Goal: Transaction & Acquisition: Purchase product/service

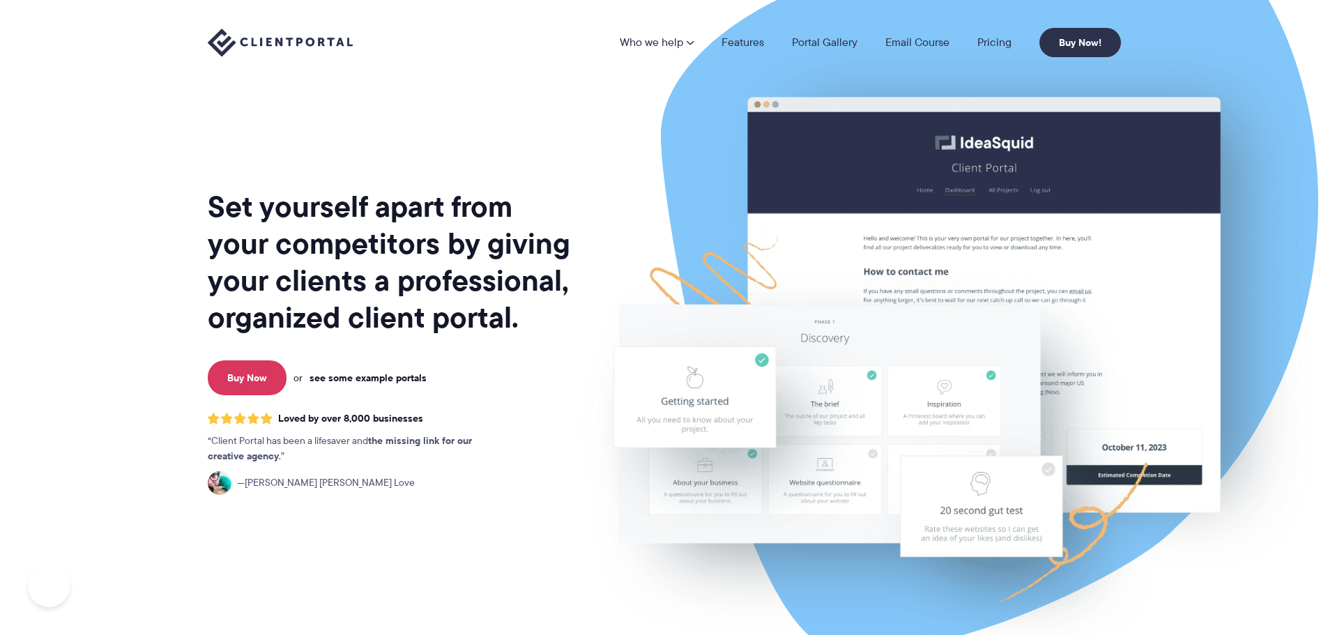
click at [398, 375] on link "see some example portals" at bounding box center [368, 378] width 117 height 13
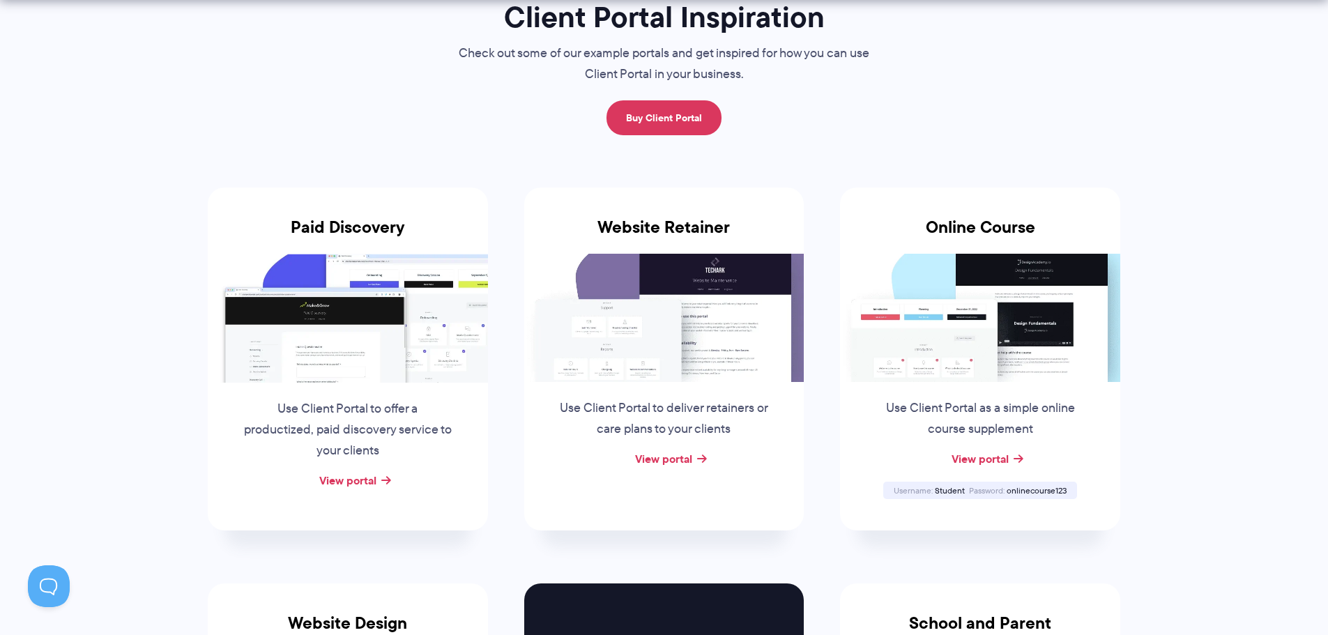
scroll to position [139, 0]
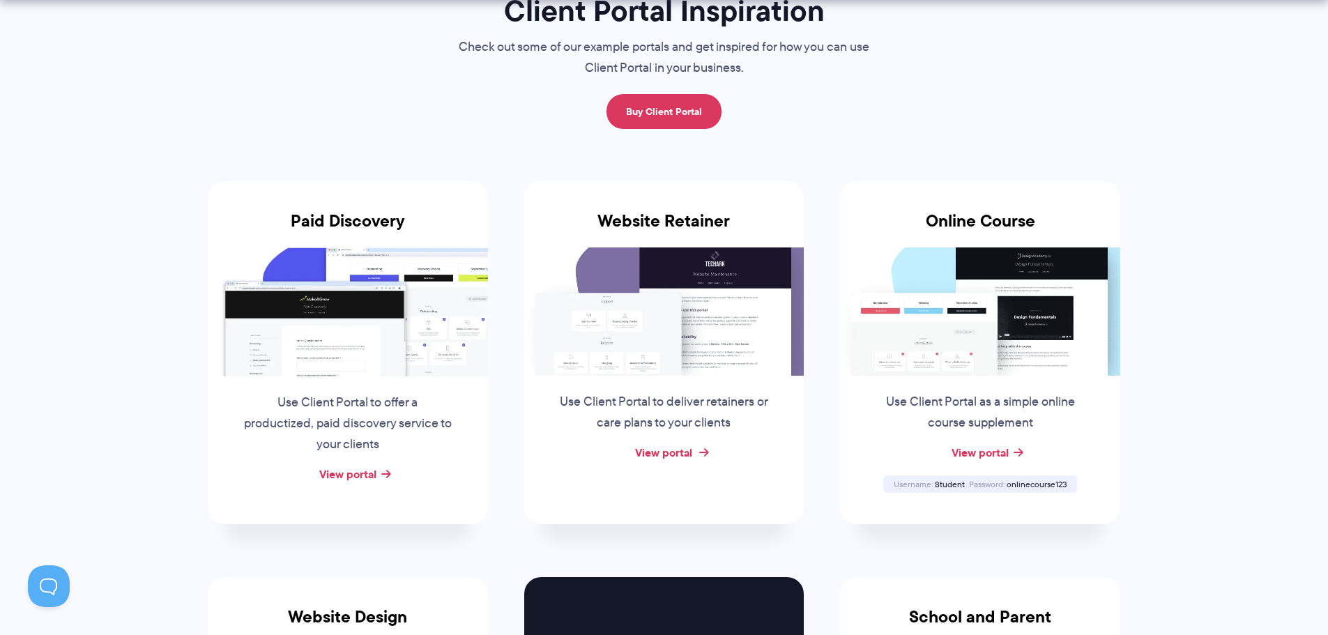
click at [674, 452] on link "View portal" at bounding box center [663, 452] width 57 height 17
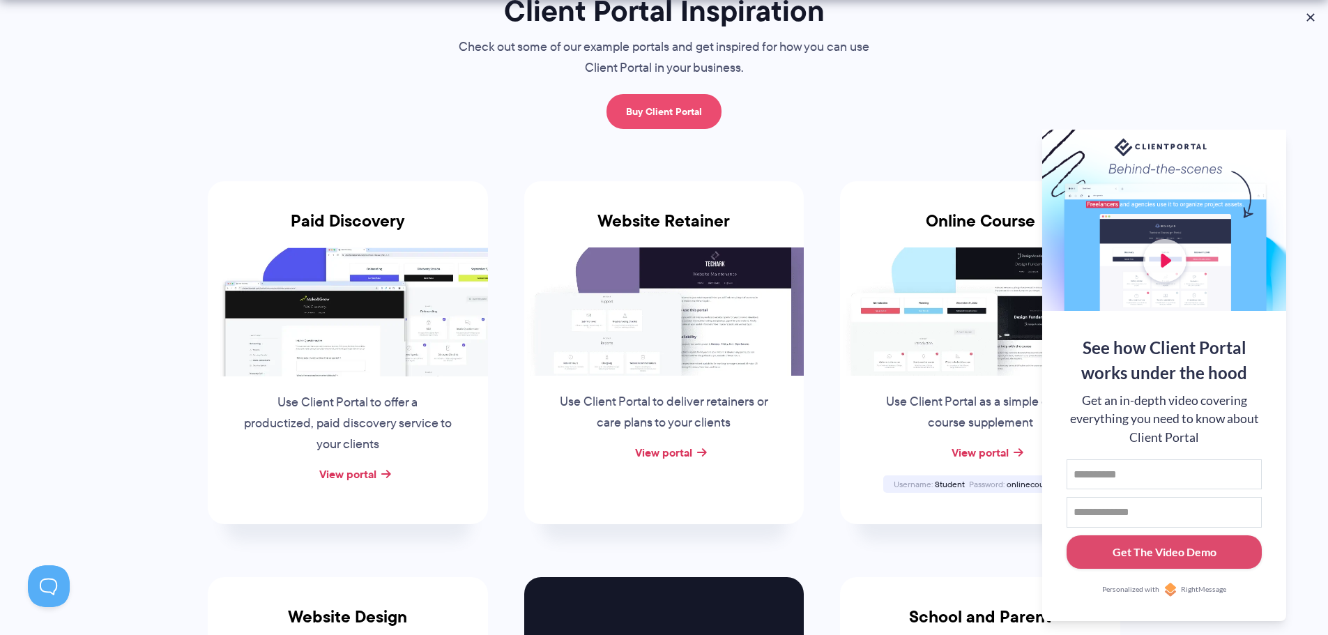
click at [695, 111] on link "Buy Client Portal" at bounding box center [663, 111] width 115 height 35
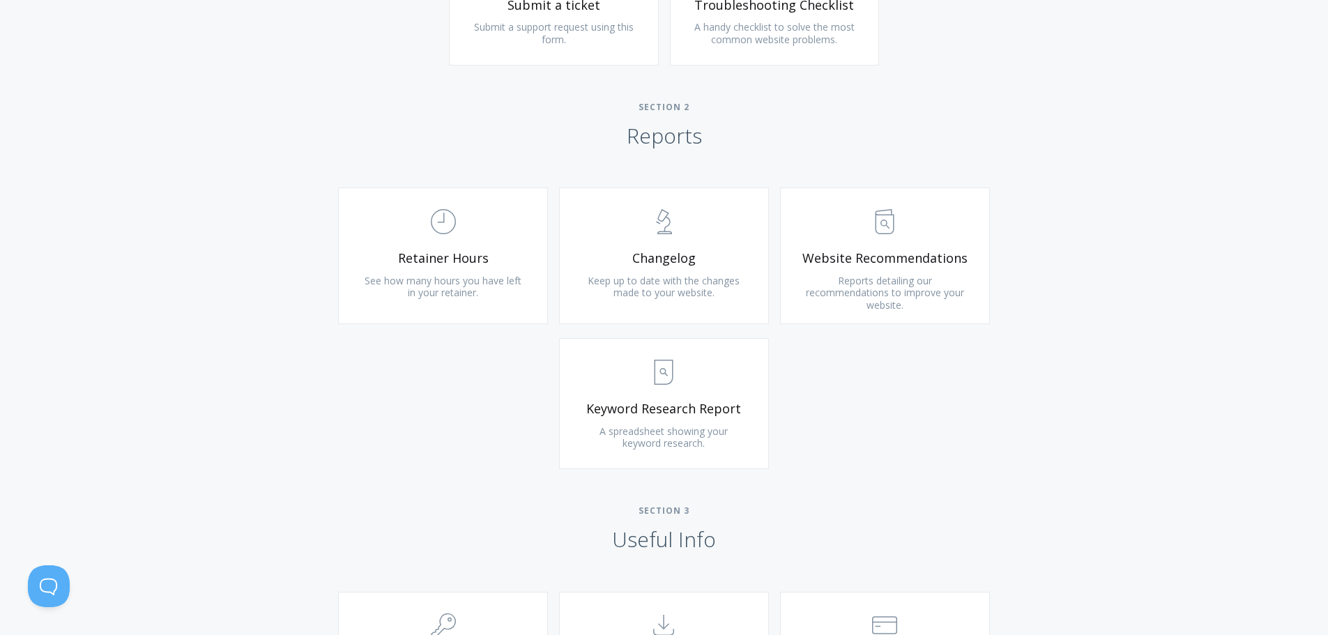
scroll to position [837, 0]
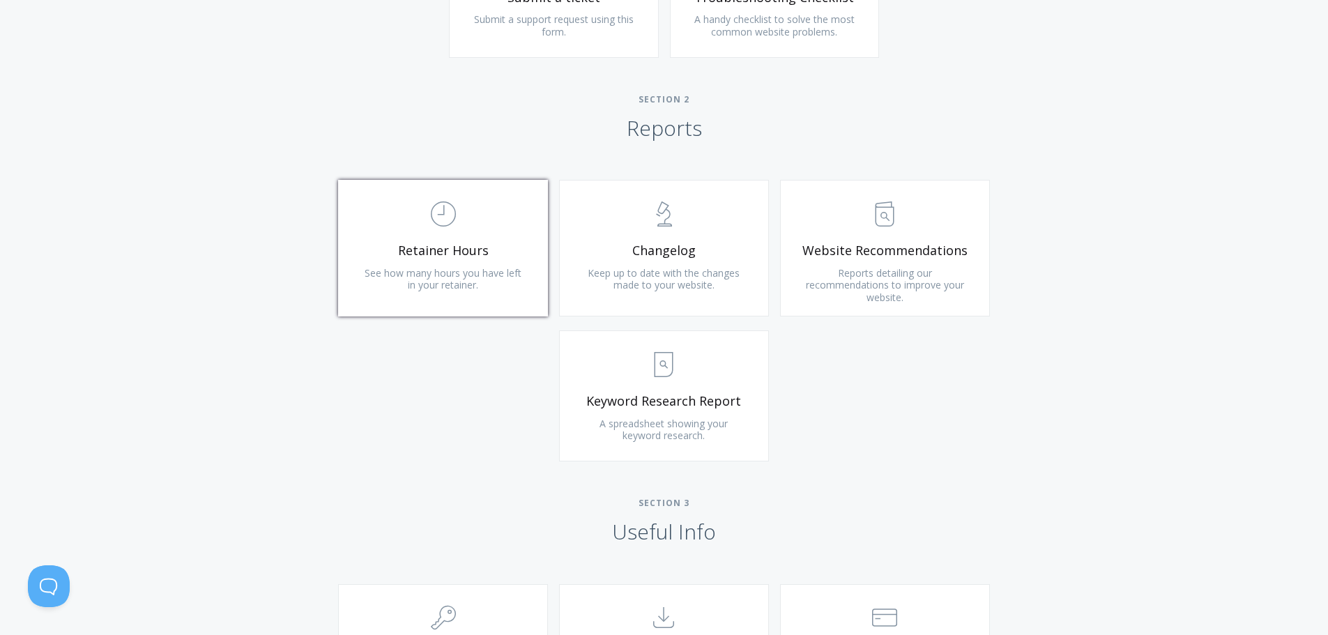
click at [402, 250] on span "Retainer Hours" at bounding box center [443, 251] width 167 height 16
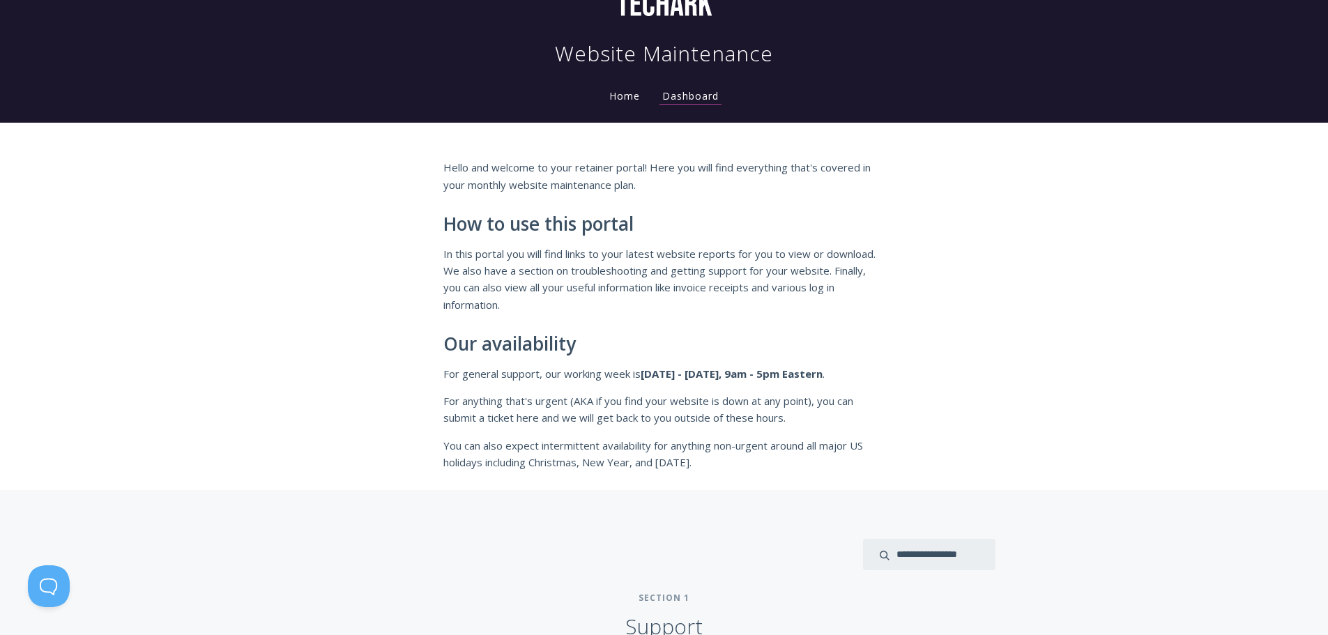
scroll to position [0, 0]
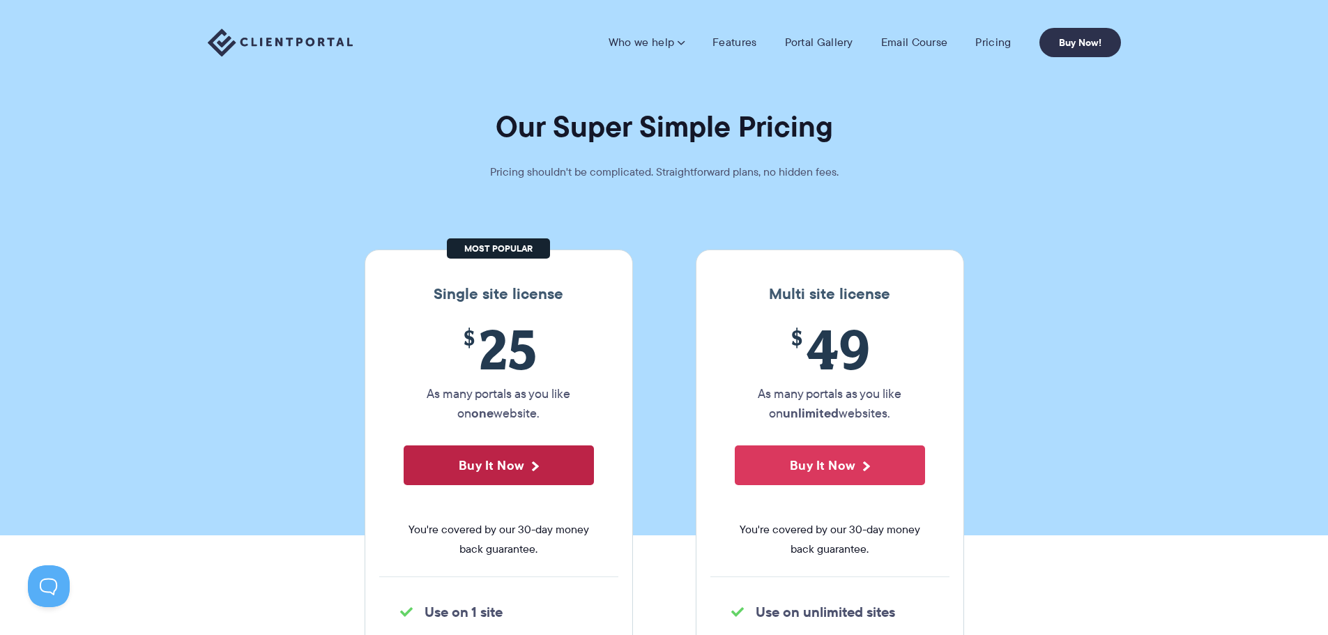
click at [503, 461] on button "Buy It Now" at bounding box center [499, 465] width 190 height 40
click at [998, 40] on link "Pricing" at bounding box center [993, 43] width 36 height 14
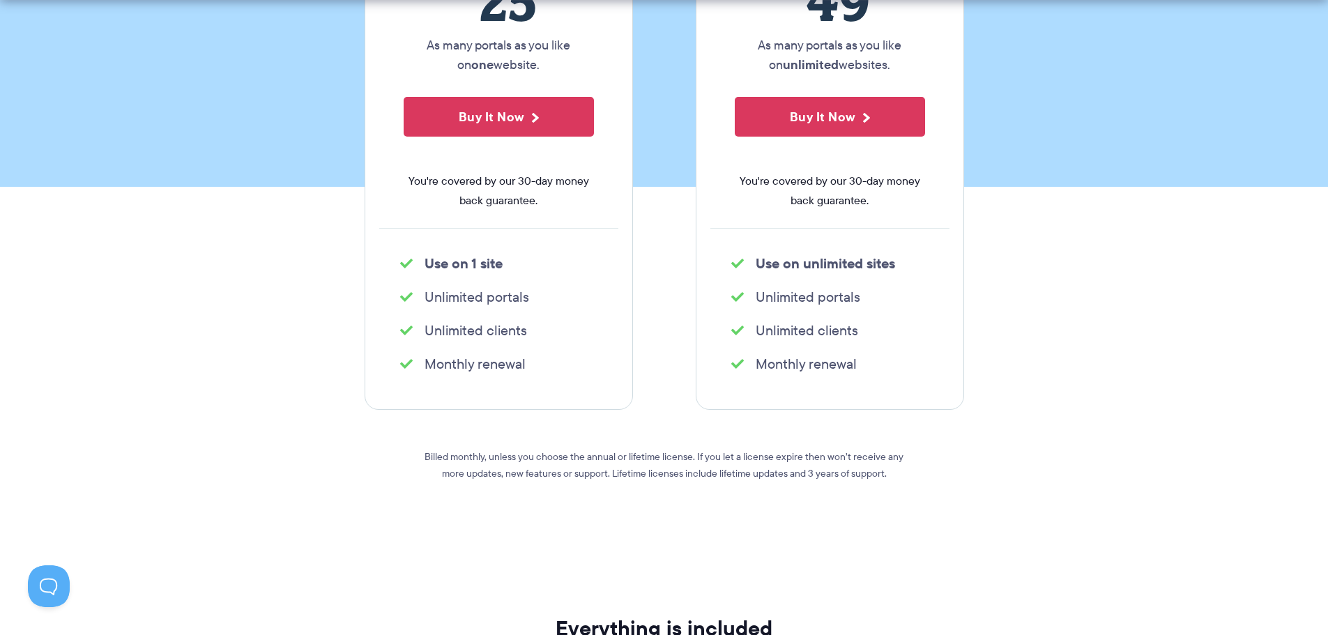
scroll to position [452, 0]
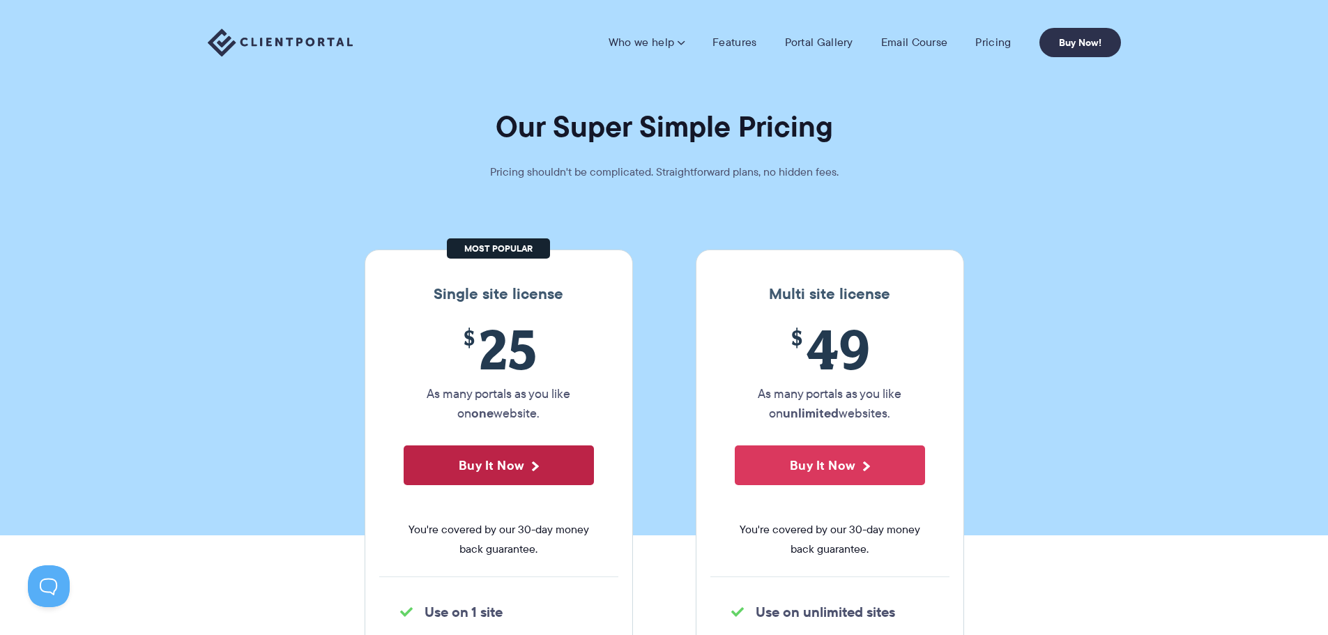
click at [519, 468] on button "Buy It Now" at bounding box center [499, 465] width 190 height 40
click at [321, 43] on img at bounding box center [280, 43] width 145 height 29
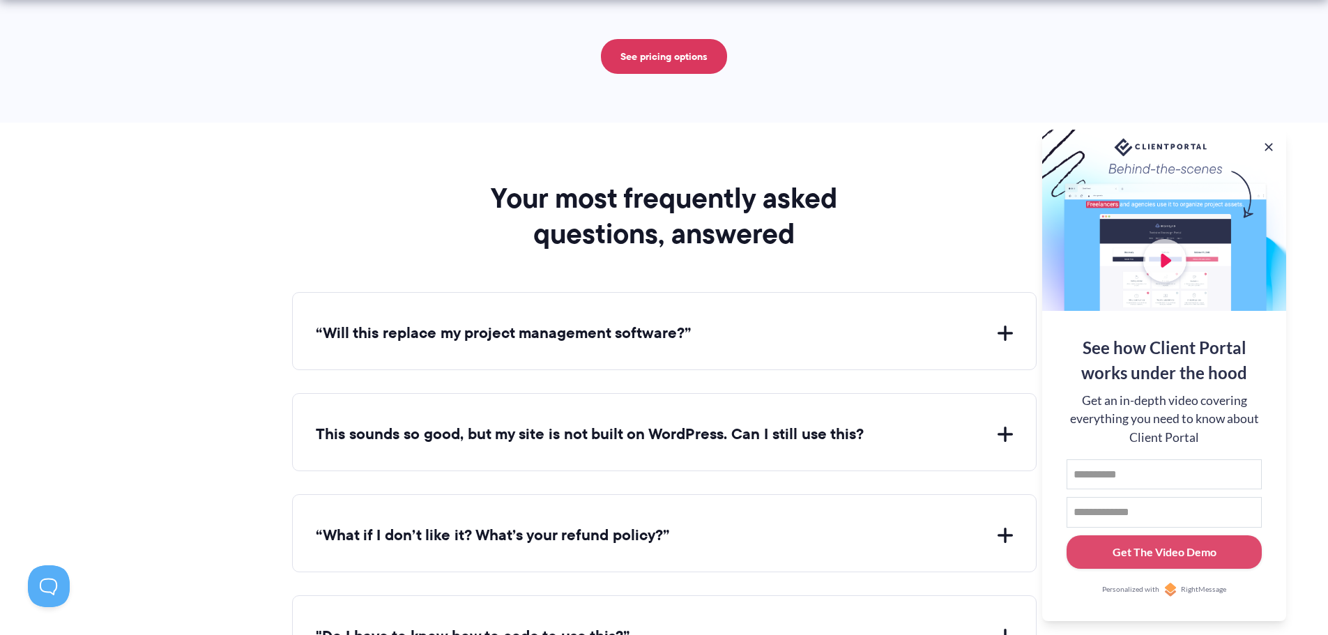
scroll to position [5089, 0]
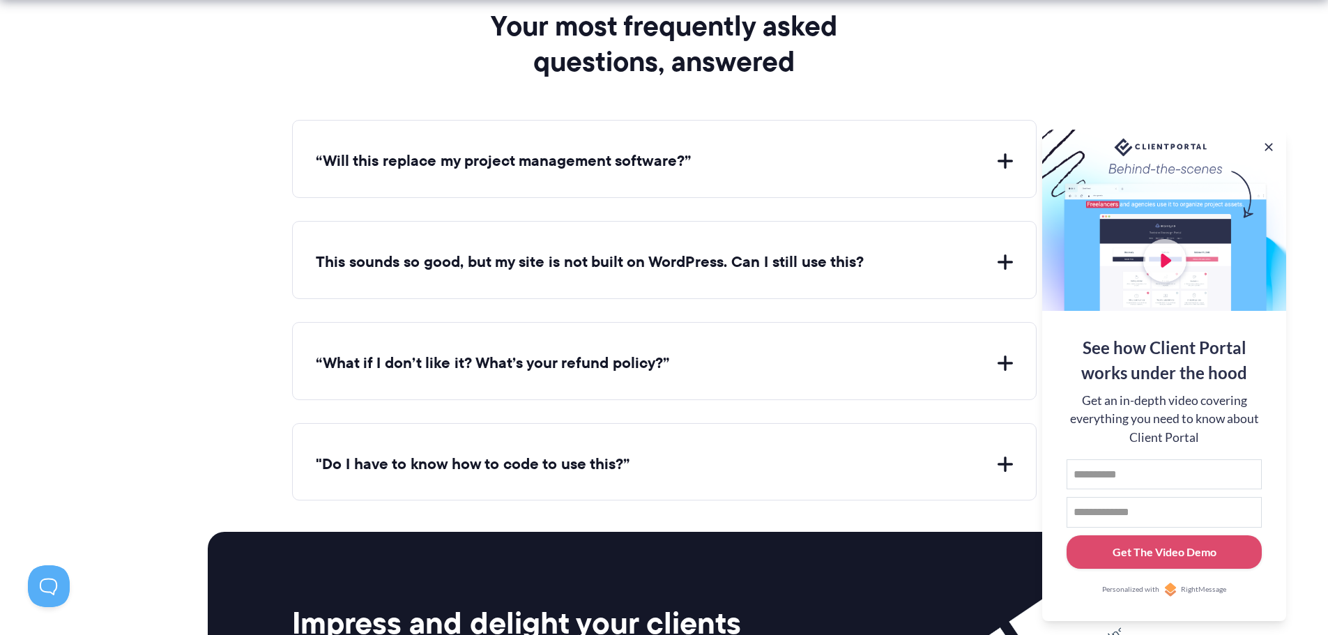
click at [544, 153] on button "“Will this replace my project management software?”" at bounding box center [664, 162] width 697 height 22
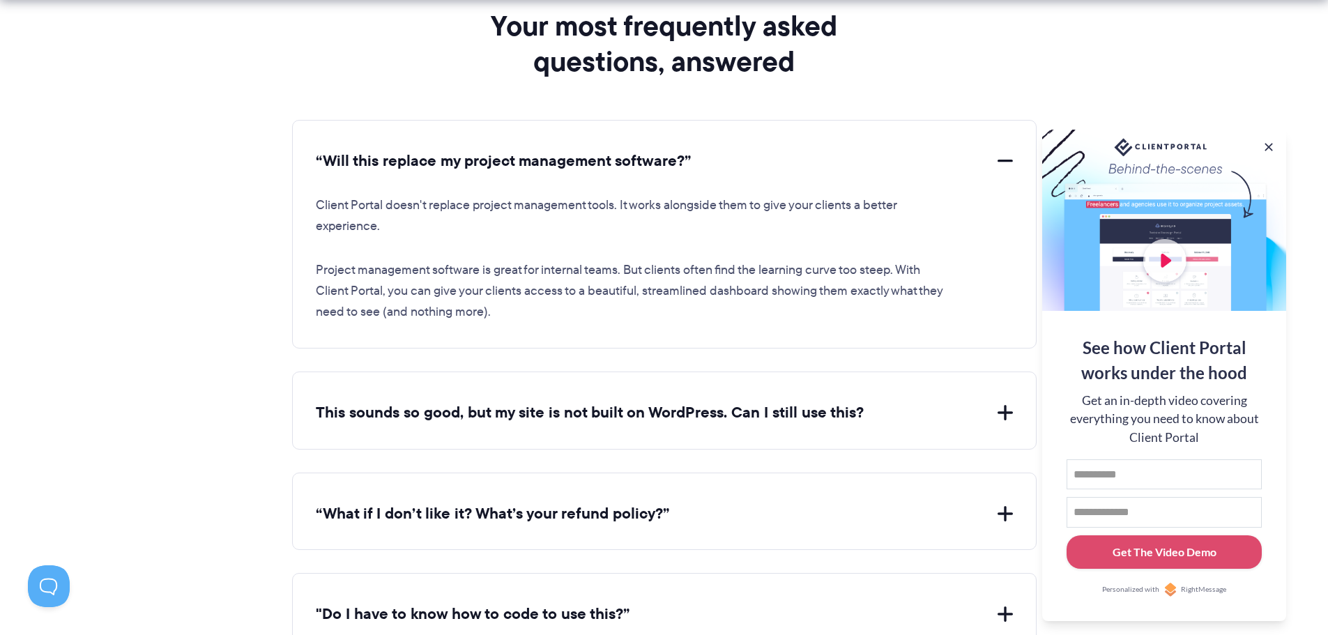
click at [544, 153] on button "“Will this replace my project management software?”" at bounding box center [664, 162] width 697 height 22
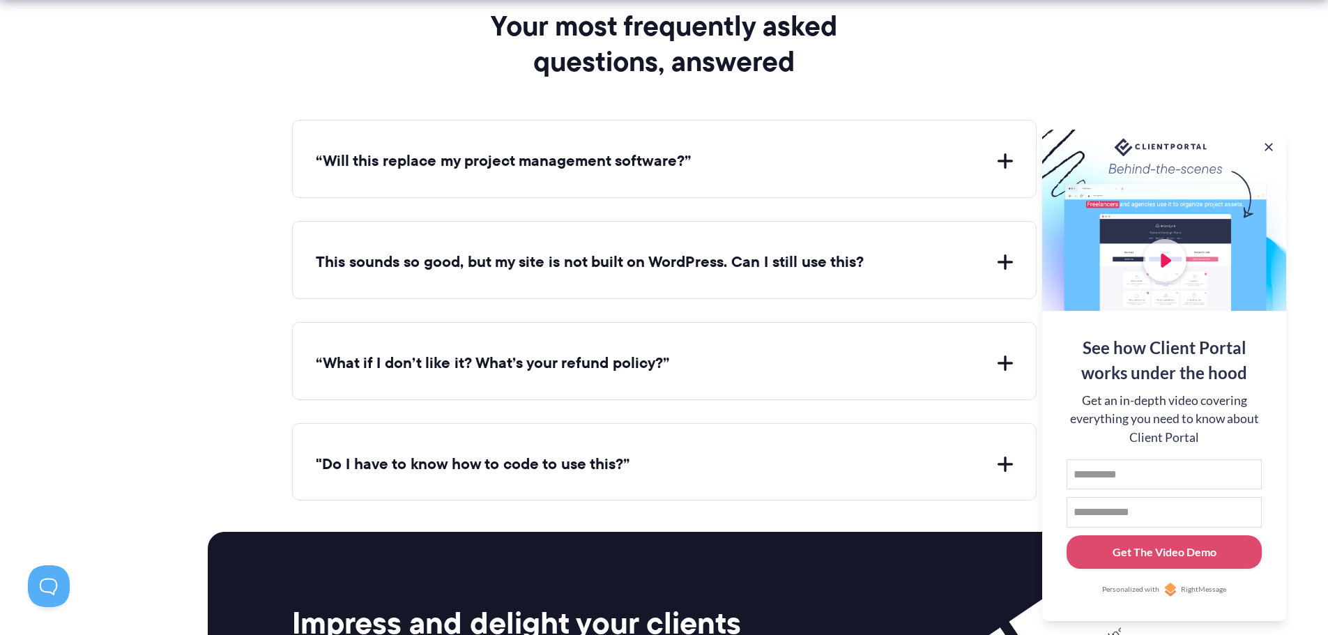
click at [597, 264] on button "This sounds so good, but my site is not built on WordPress. Can I still use thi…" at bounding box center [664, 263] width 697 height 22
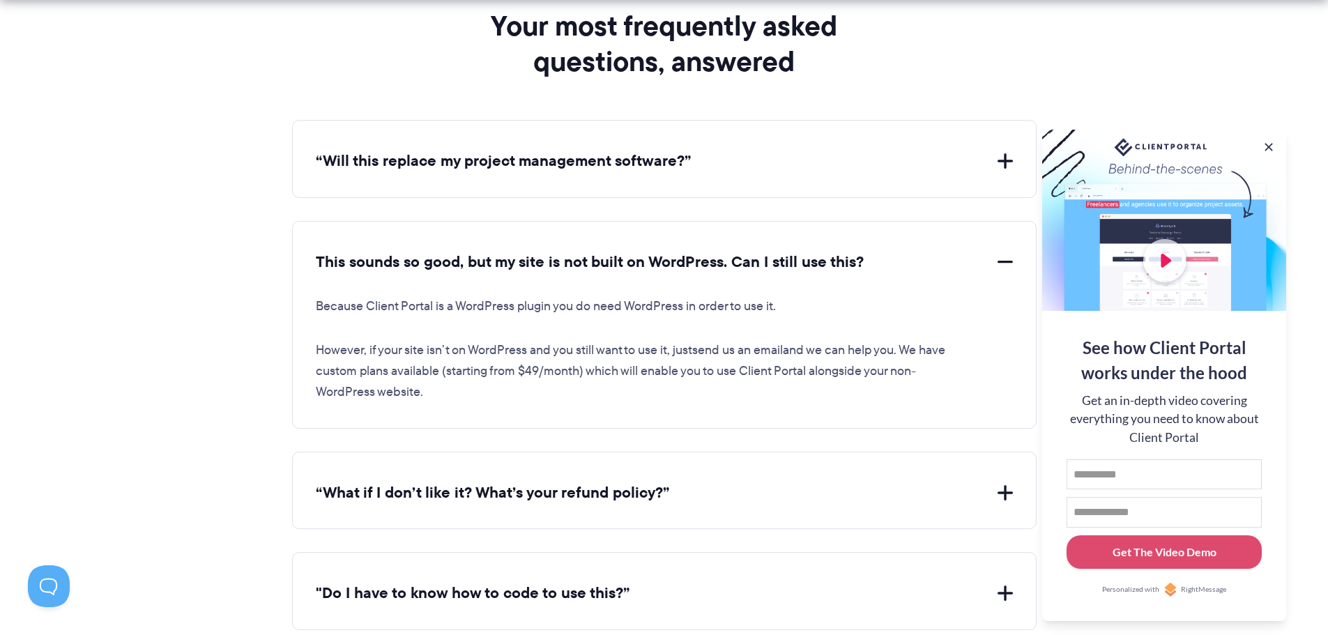
click at [596, 264] on button "This sounds so good, but my site is not built on WordPress. Can I still use thi…" at bounding box center [664, 263] width 697 height 22
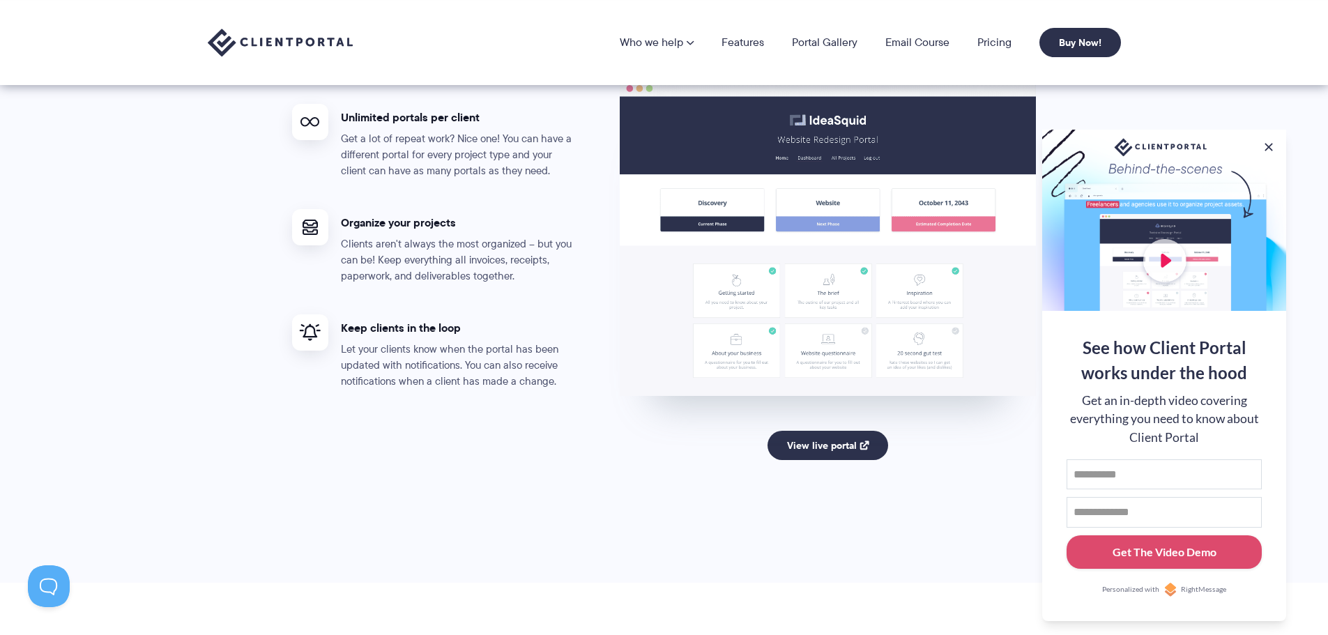
scroll to position [2510, 0]
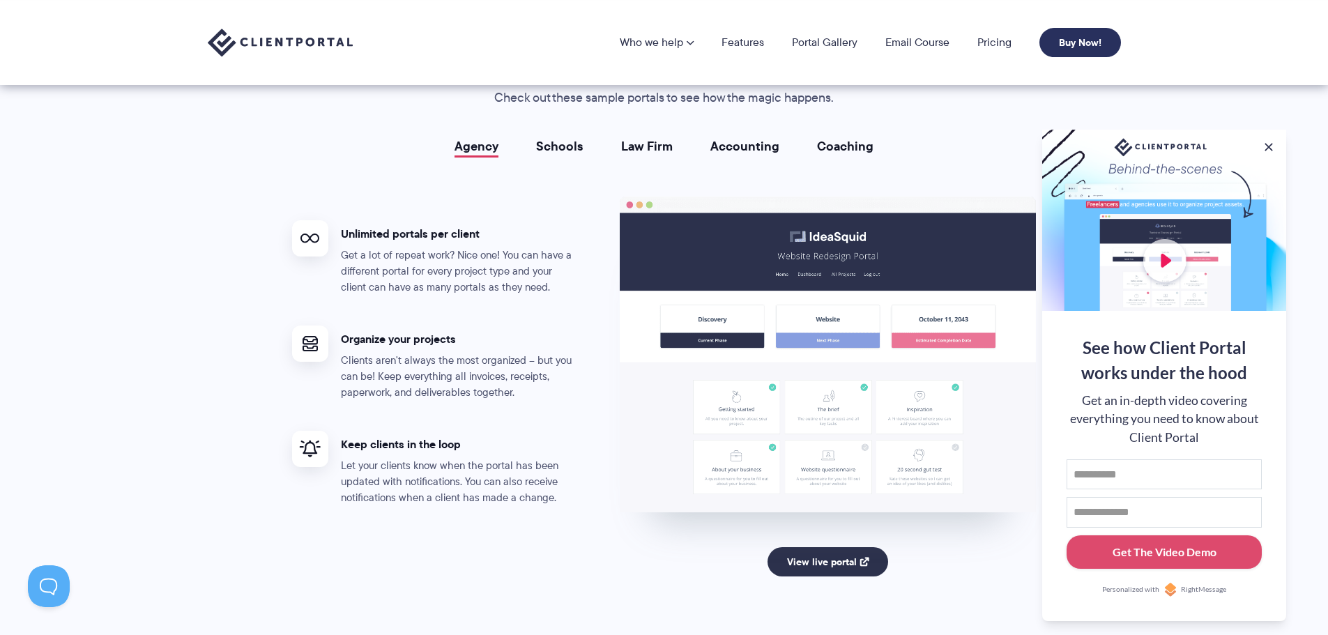
click at [1088, 40] on link "Buy Now!" at bounding box center [1080, 42] width 82 height 29
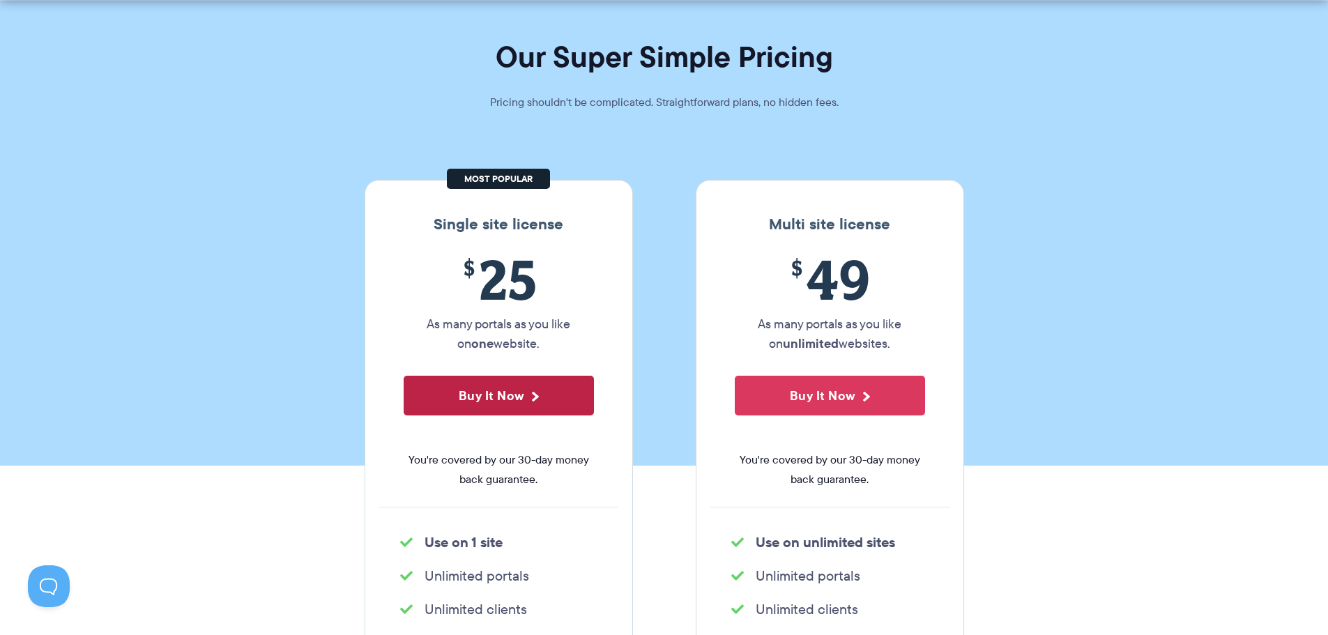
click at [489, 386] on button "Buy It Now" at bounding box center [499, 396] width 190 height 40
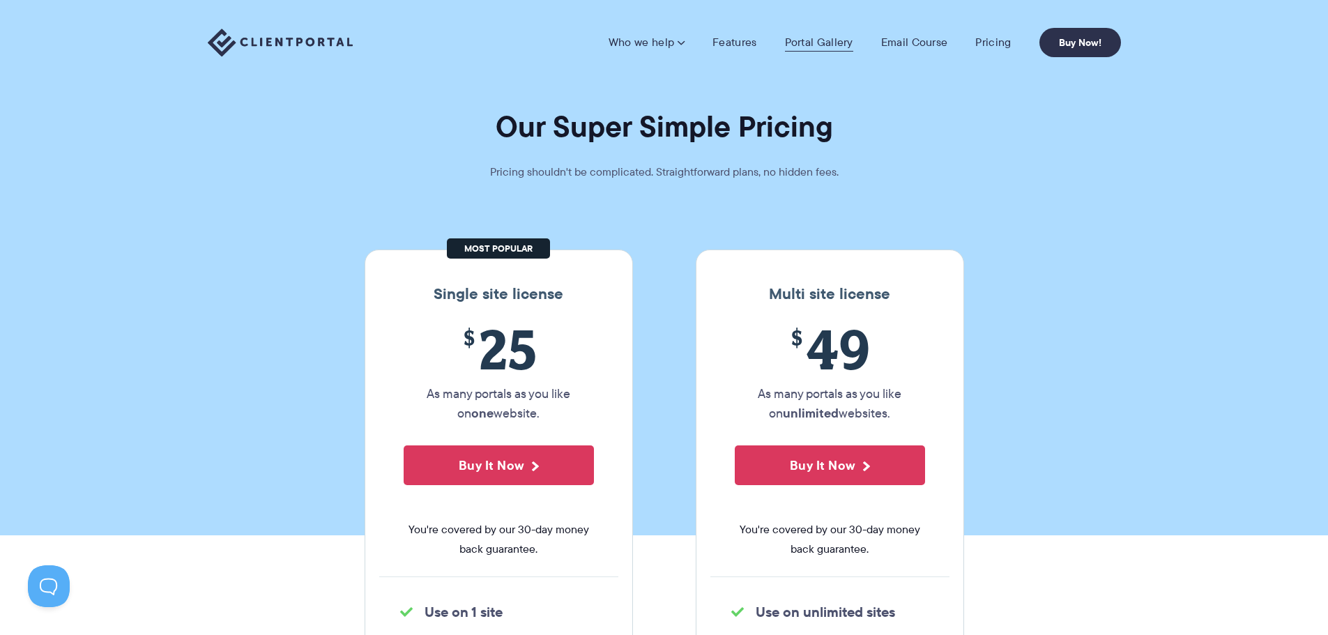
click at [815, 41] on link "Portal Gallery" at bounding box center [819, 43] width 68 height 14
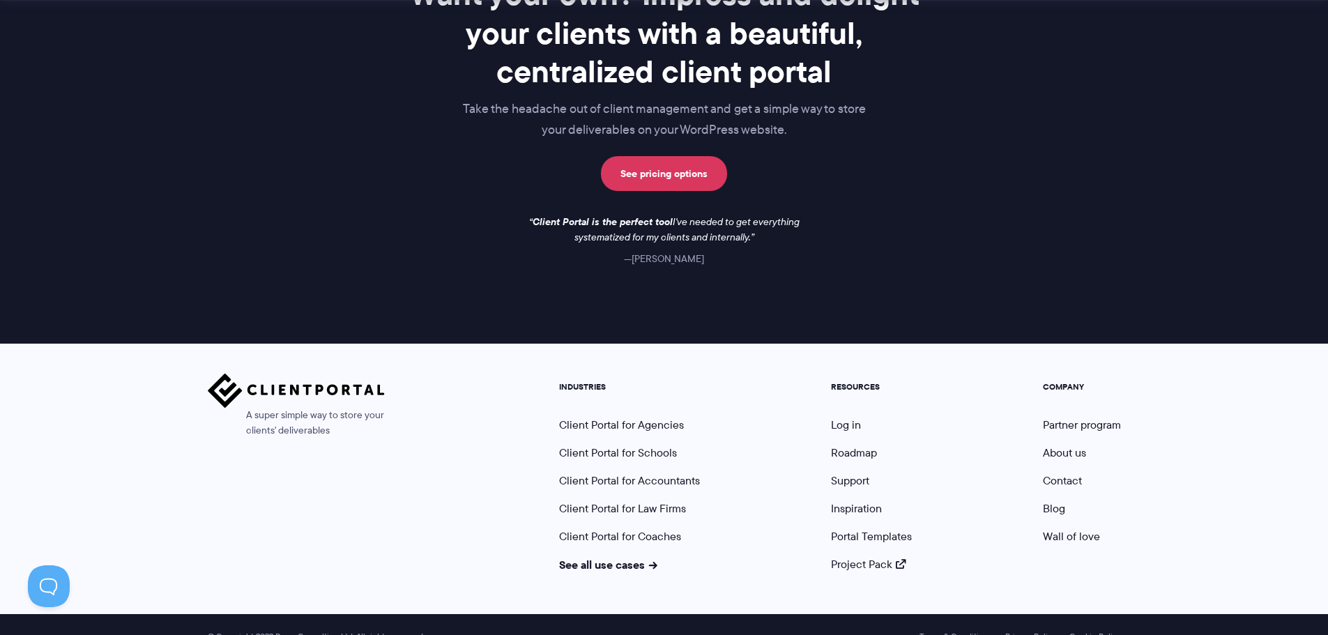
scroll to position [2031, 0]
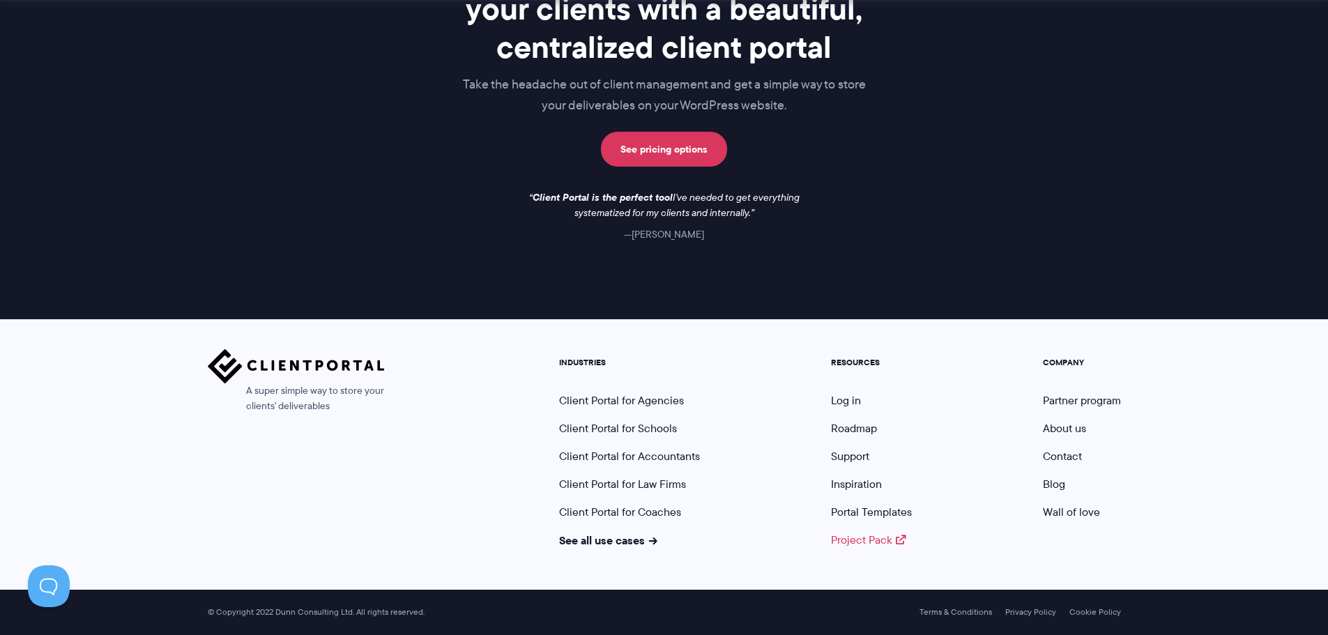
click at [861, 539] on link "Project Pack" at bounding box center [868, 540] width 75 height 16
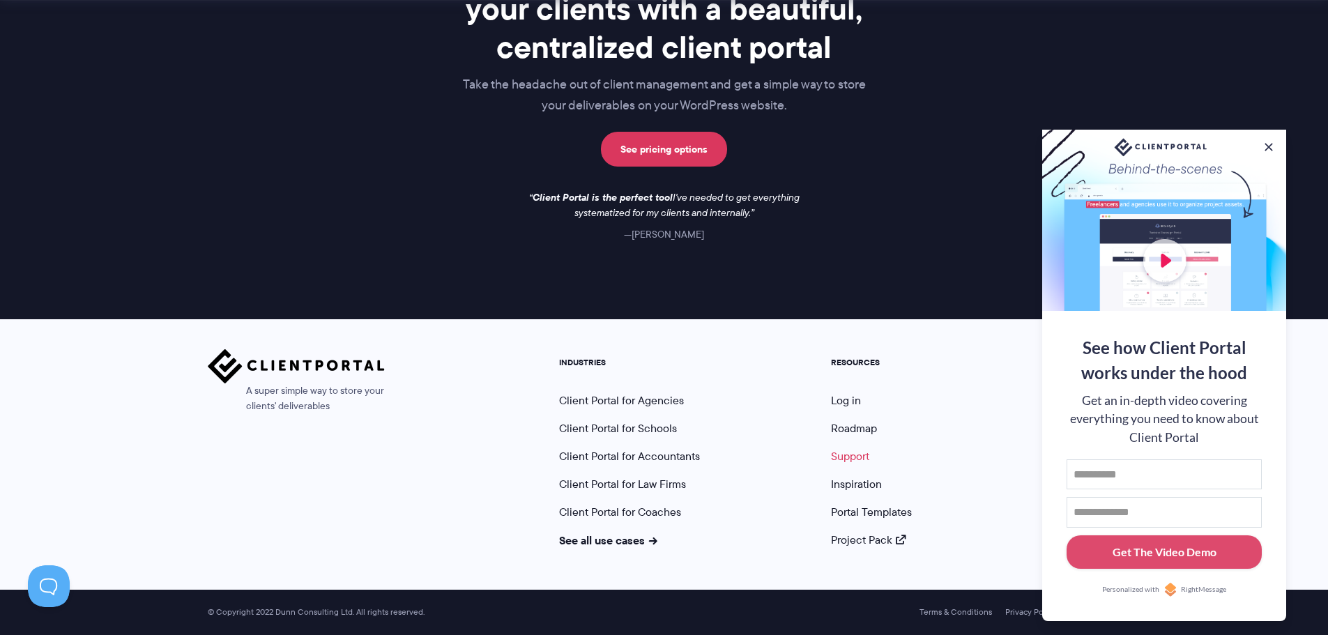
click at [854, 457] on link "Support" at bounding box center [850, 456] width 38 height 16
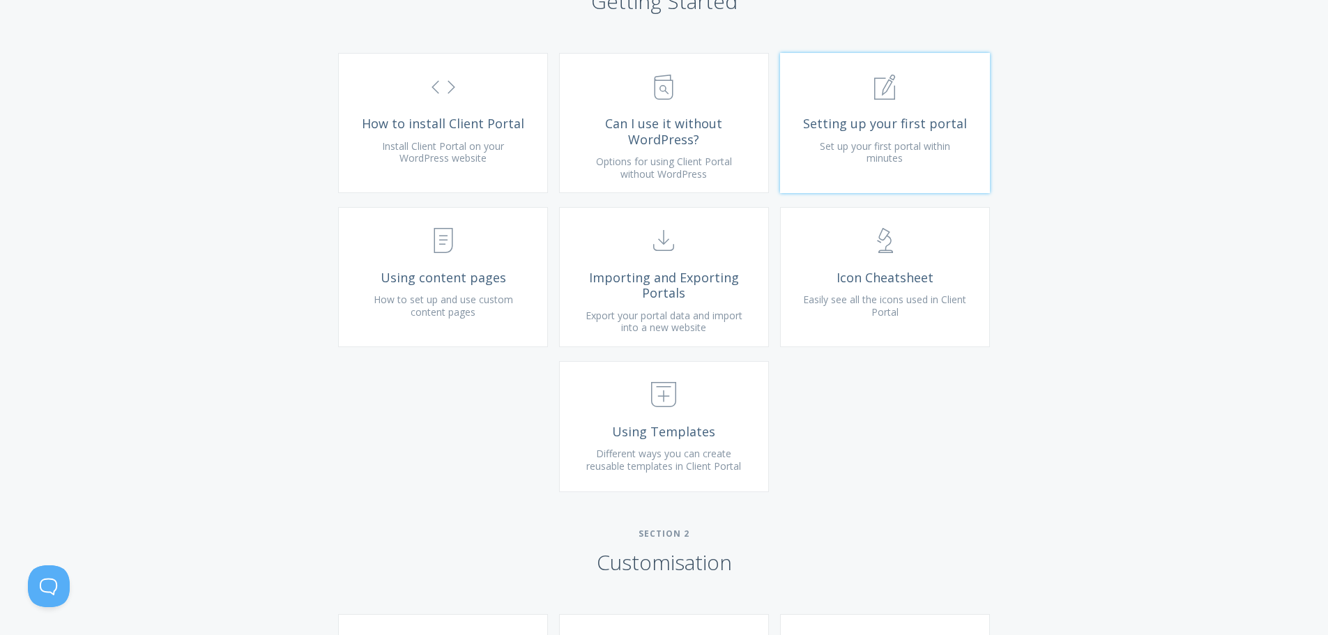
scroll to position [418, 0]
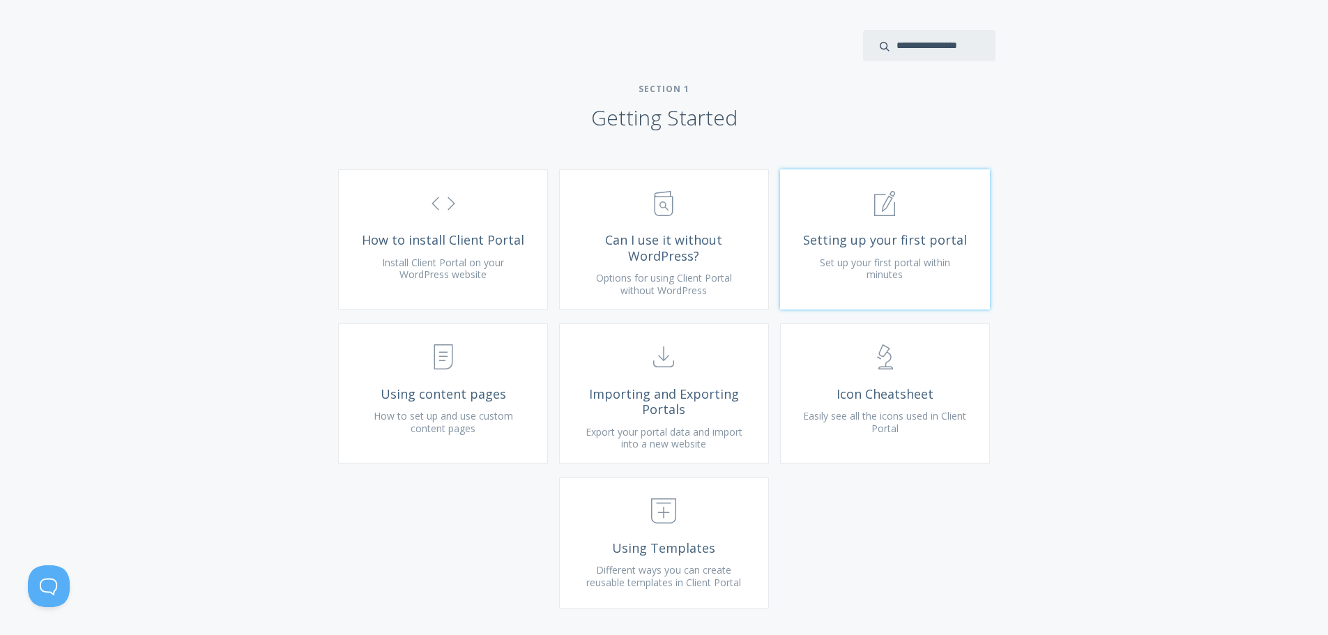
click at [894, 248] on span "Setting up your first portal" at bounding box center [885, 240] width 167 height 16
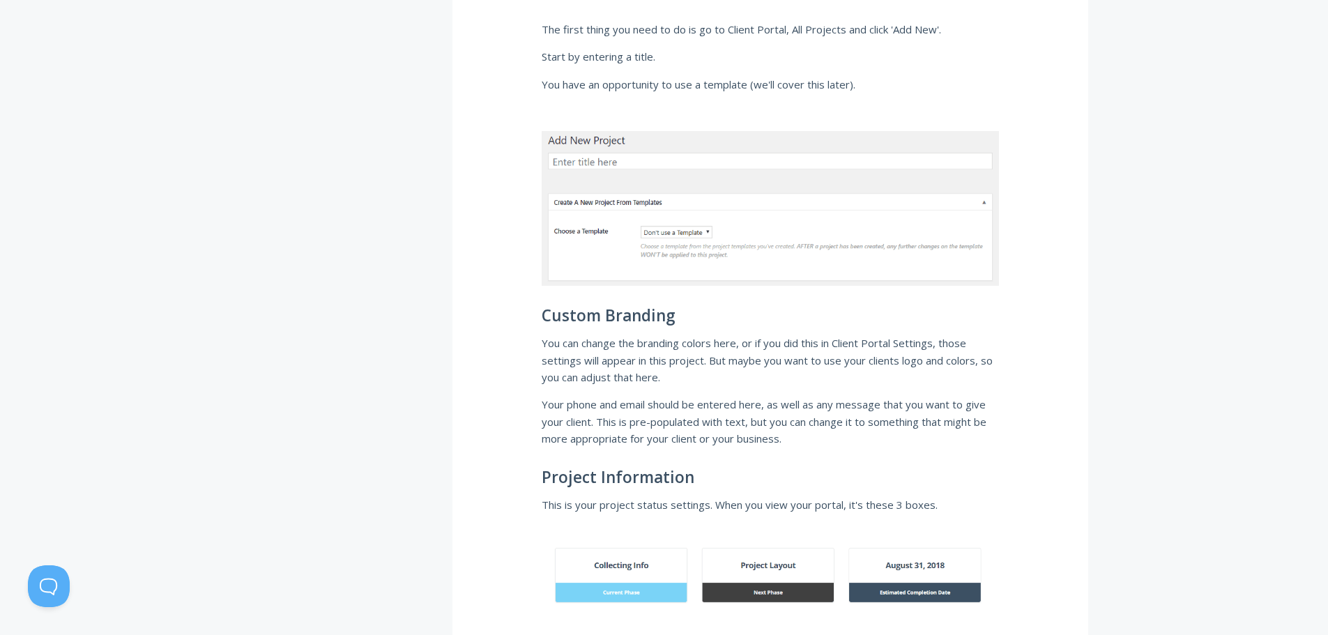
scroll to position [1534, 0]
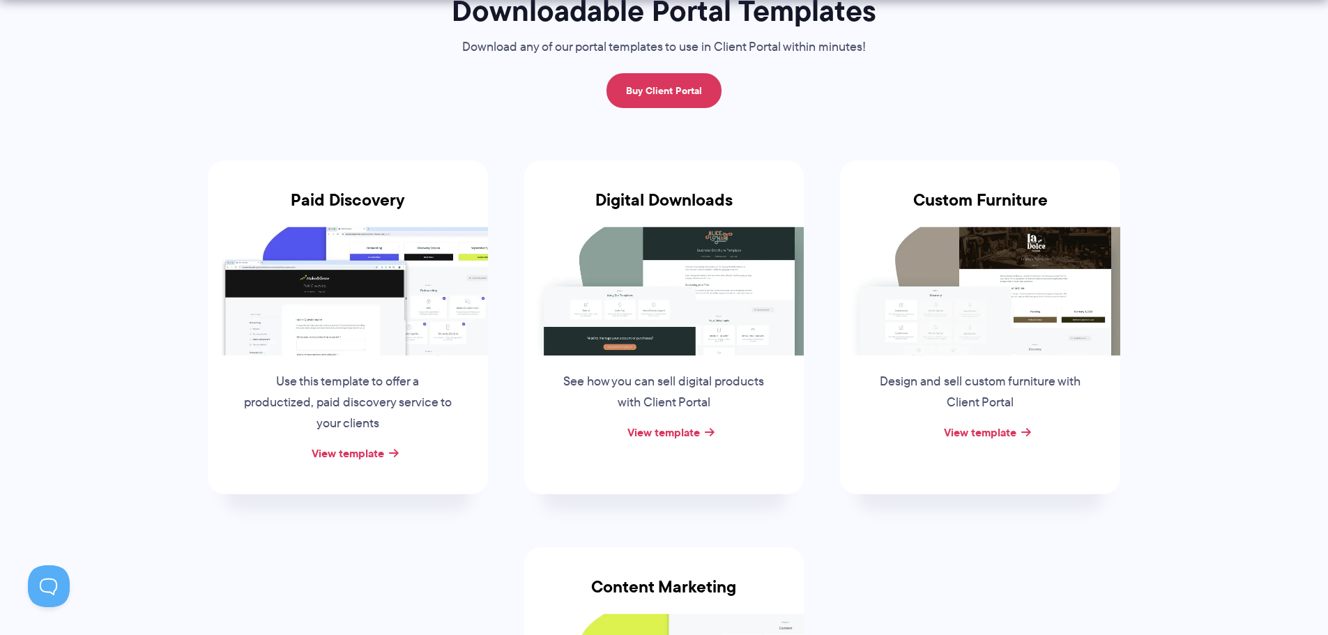
drag, startPoint x: 375, startPoint y: 298, endPoint x: 342, endPoint y: 461, distance: 167.1
click at [342, 461] on div "View template" at bounding box center [348, 453] width 280 height 21
click at [349, 453] on link "View template" at bounding box center [348, 453] width 73 height 17
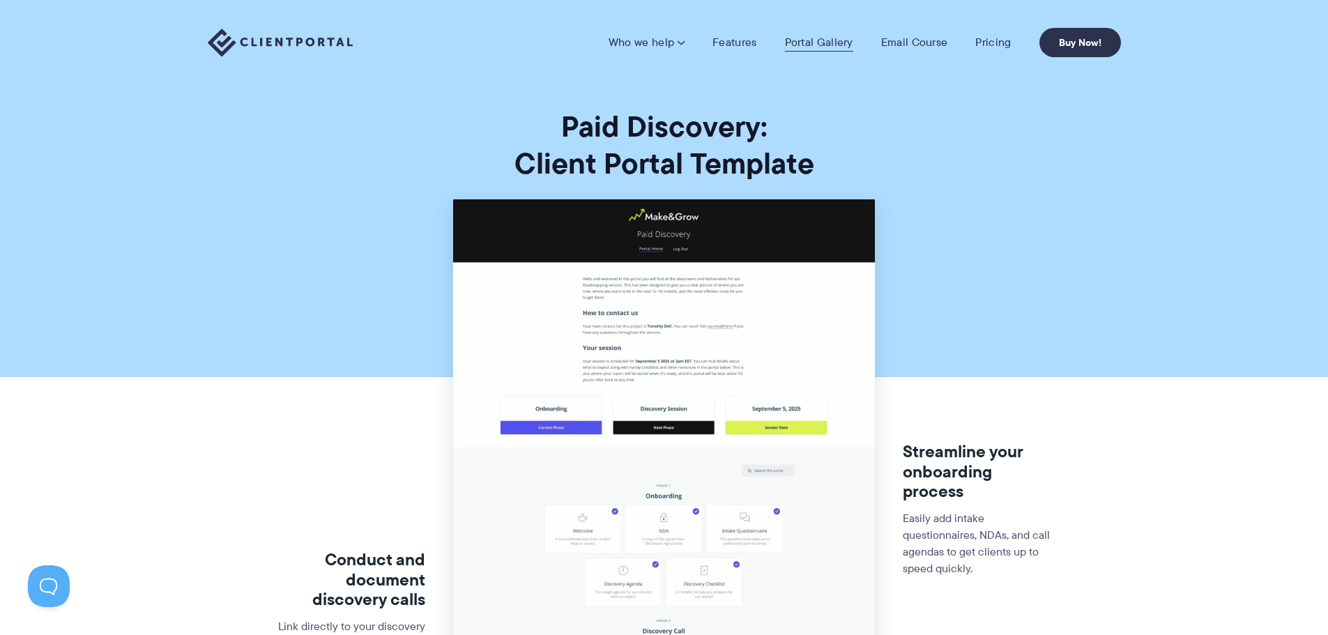
click at [812, 37] on link "Portal Gallery" at bounding box center [819, 43] width 68 height 14
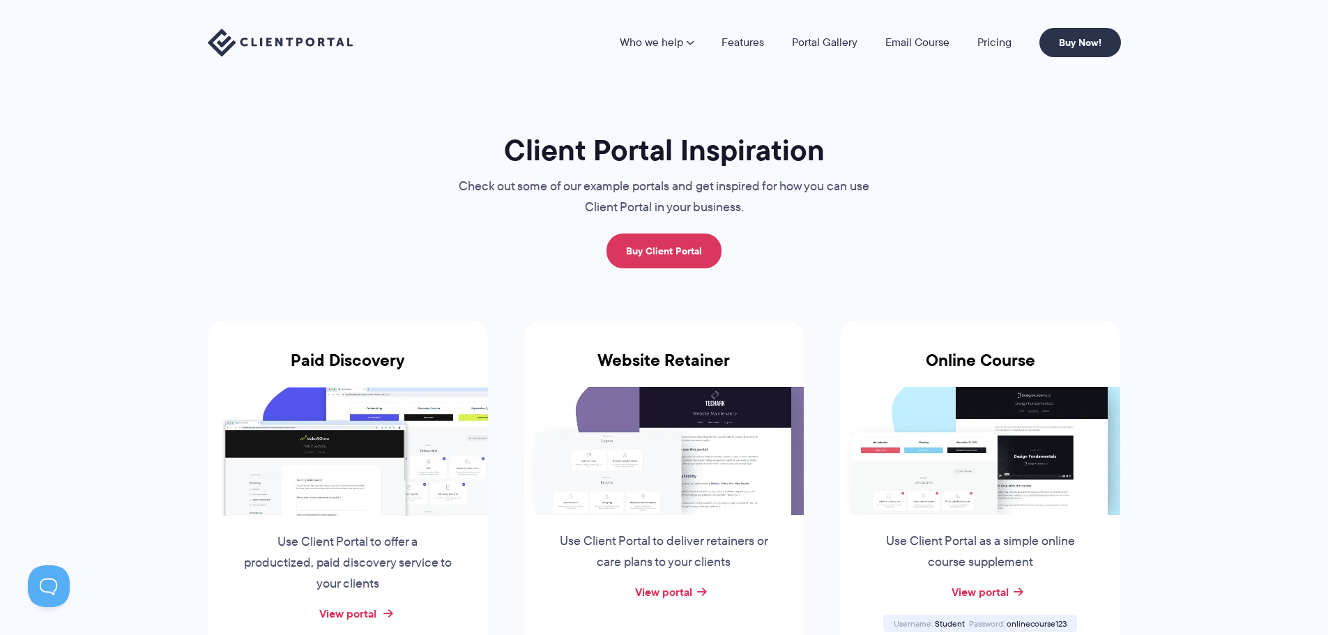
click at [369, 615] on link "View portal" at bounding box center [347, 613] width 57 height 17
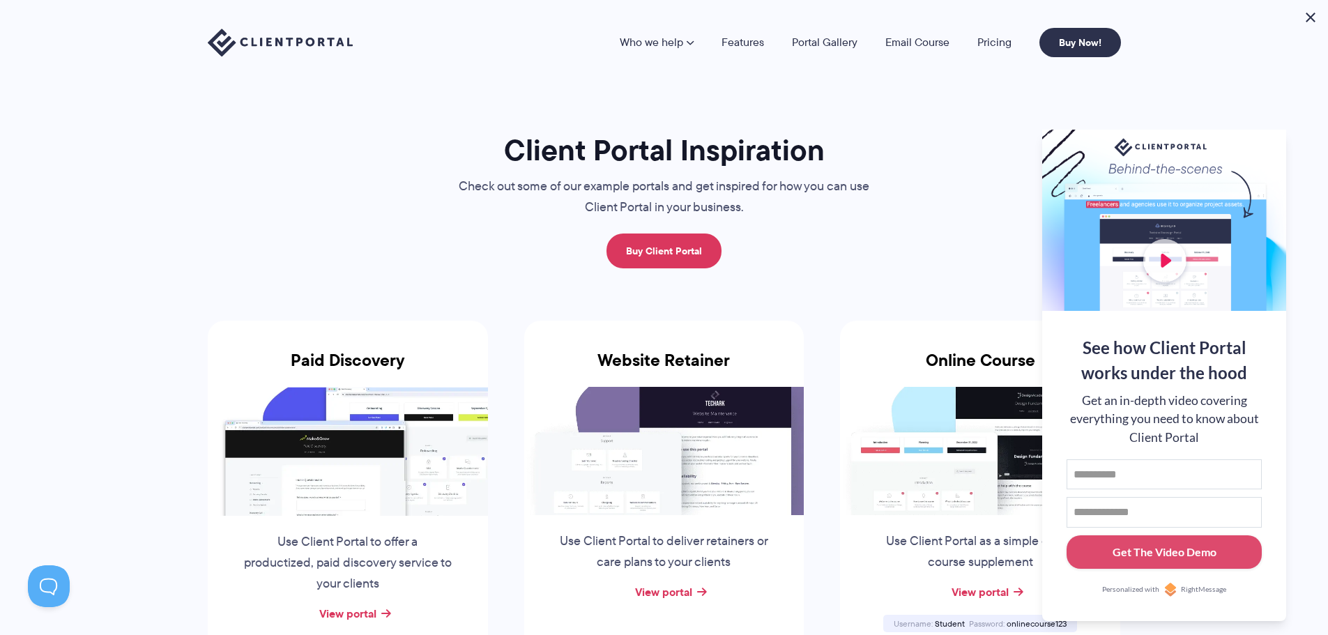
click at [1311, 18] on button at bounding box center [1310, 17] width 17 height 17
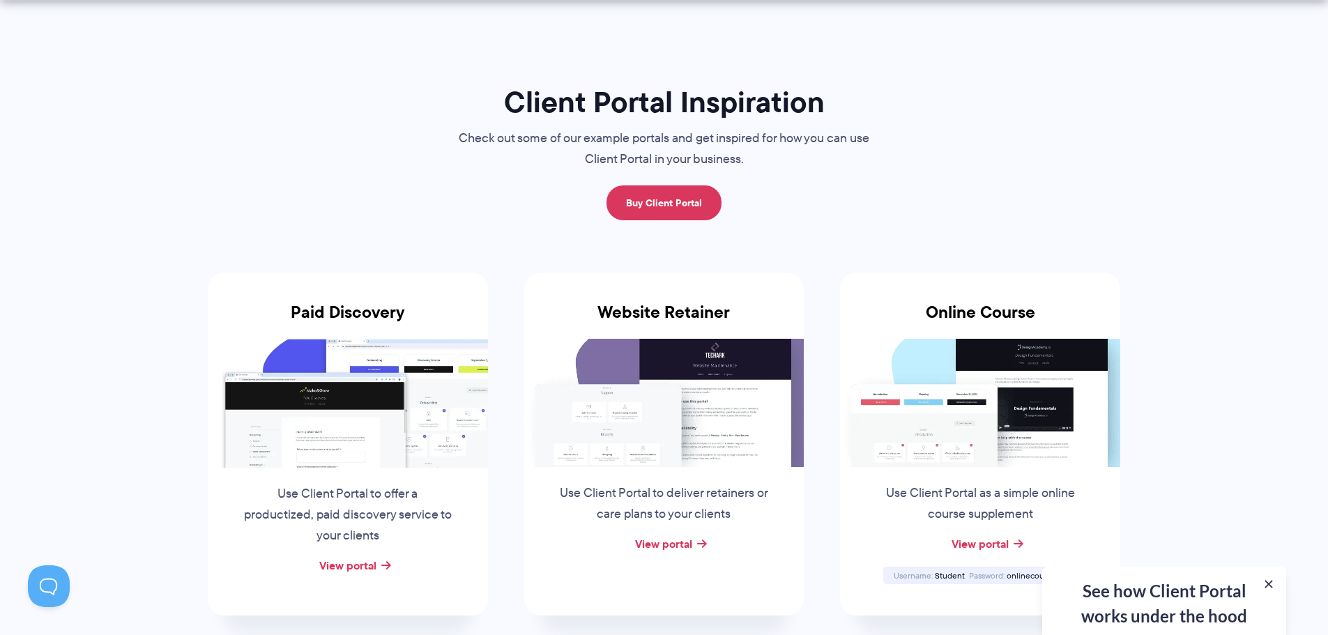
scroll to position [139, 0]
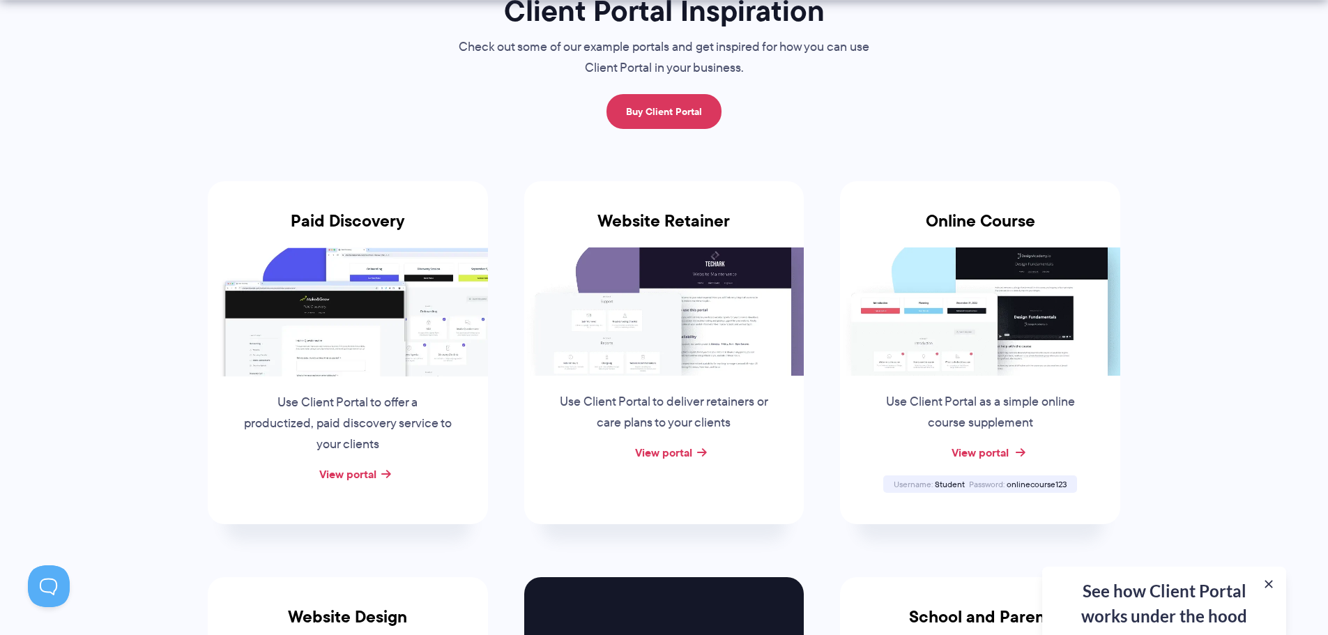
click at [991, 446] on link "View portal" at bounding box center [980, 452] width 57 height 17
click at [991, 451] on link "View portal" at bounding box center [980, 452] width 57 height 17
drag, startPoint x: 944, startPoint y: 484, endPoint x: 964, endPoint y: 481, distance: 20.4
click at [964, 481] on span "Student" at bounding box center [950, 484] width 30 height 12
copy span "Student"
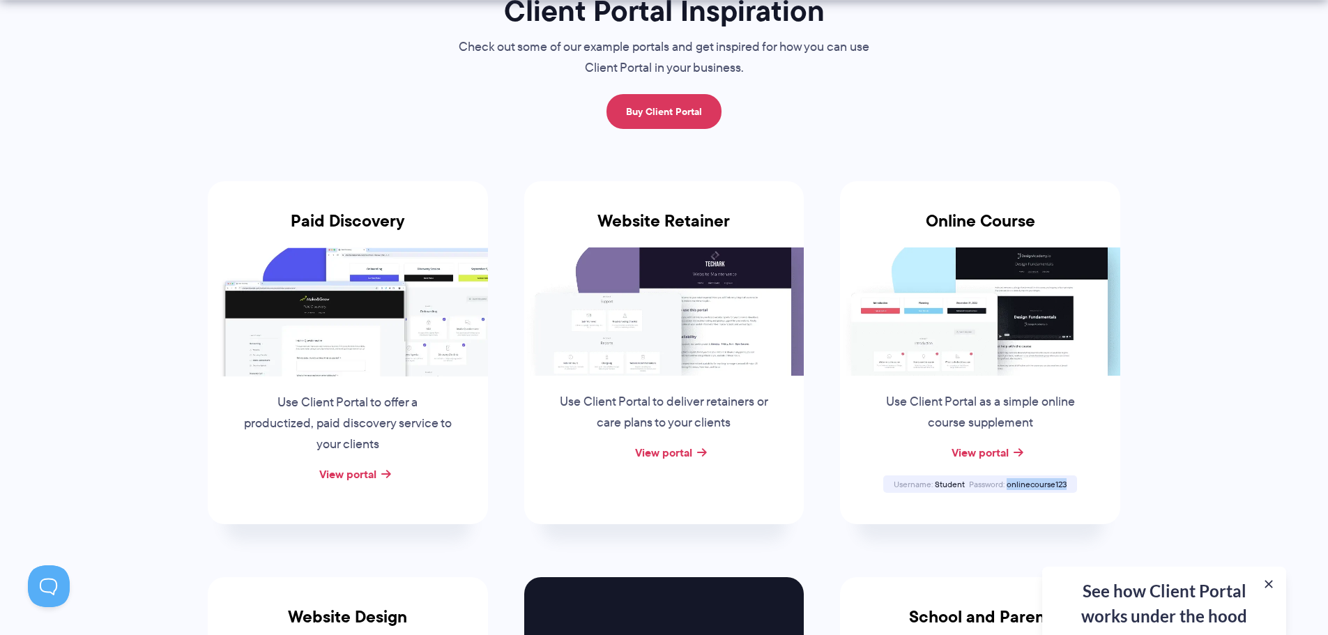
drag, startPoint x: 1008, startPoint y: 483, endPoint x: 1067, endPoint y: 478, distance: 58.8
click at [1067, 478] on div "Username Student Password onlinecourse123" at bounding box center [980, 483] width 194 height 17
copy span "onlinecourse123"
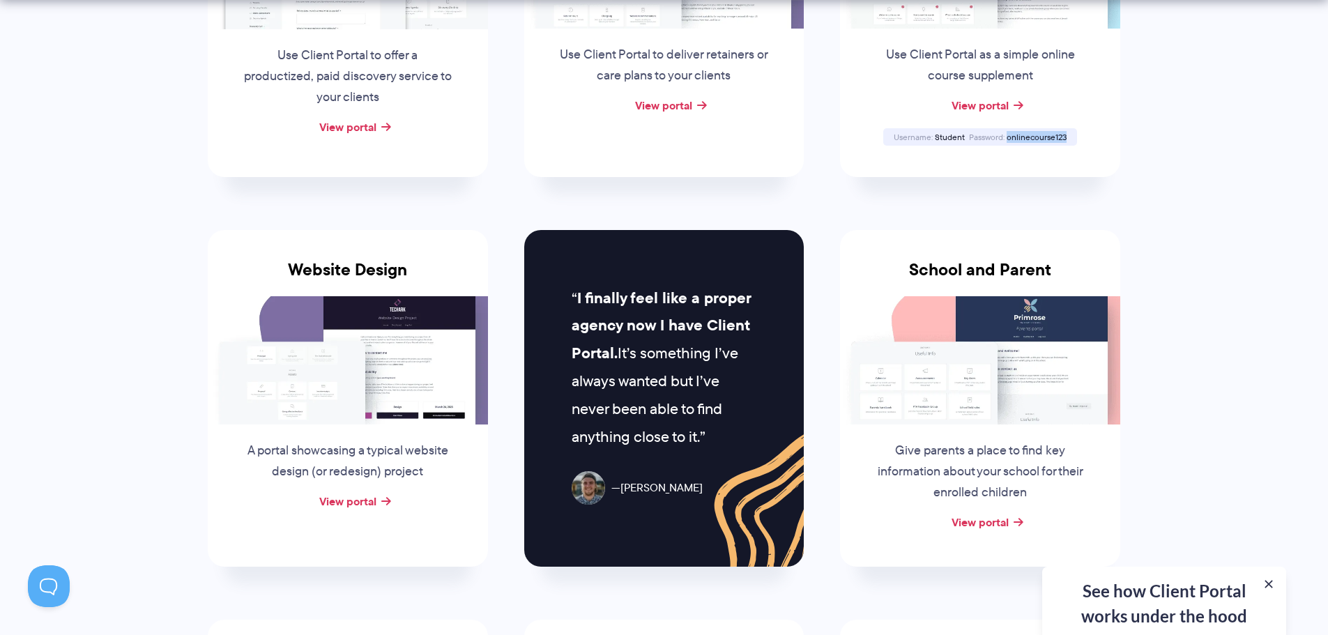
scroll to position [488, 0]
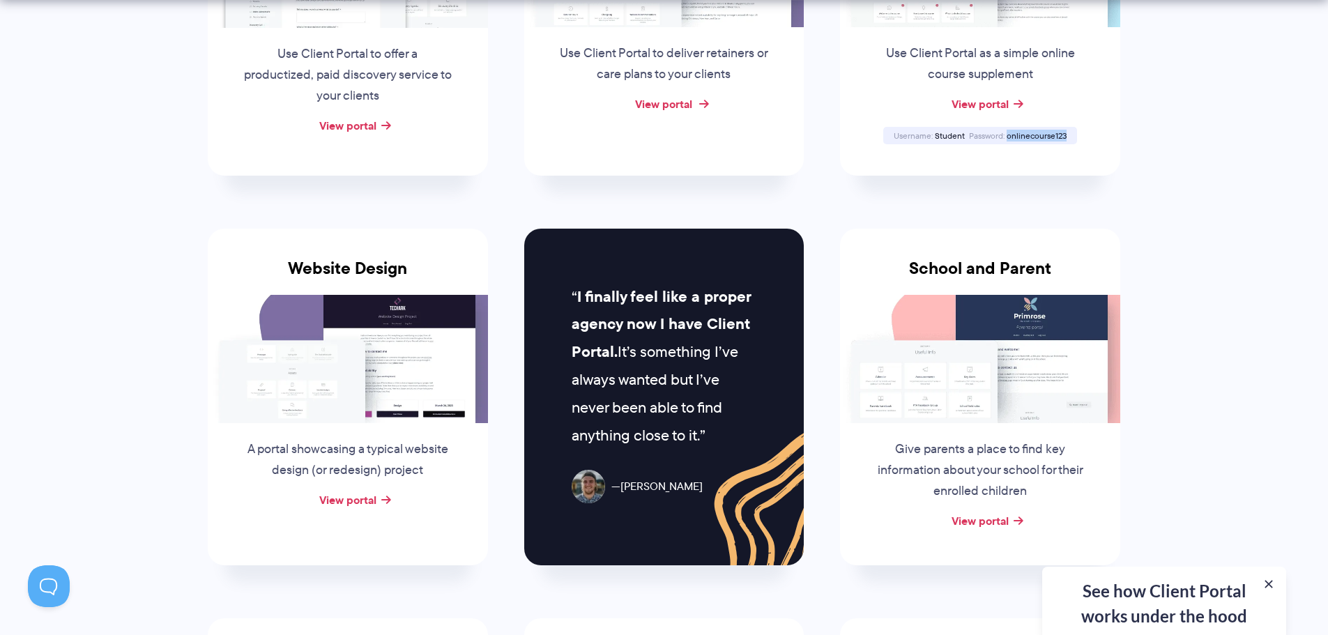
click at [679, 103] on link "View portal" at bounding box center [663, 104] width 57 height 17
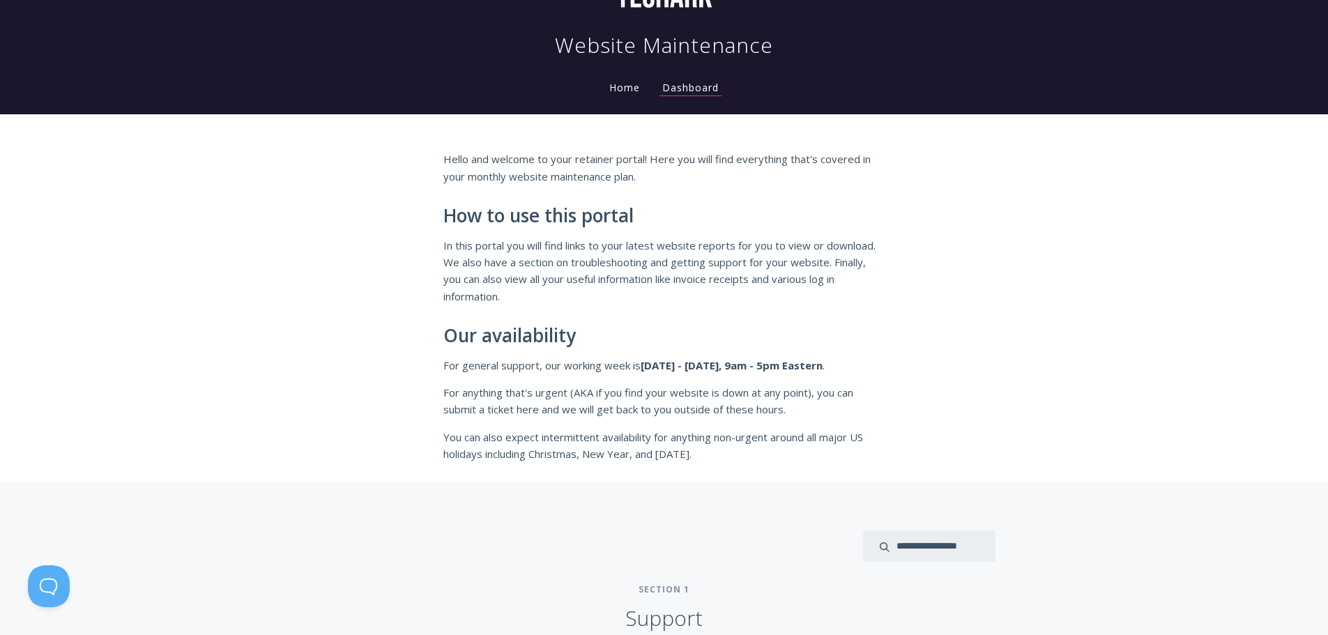
scroll to position [349, 0]
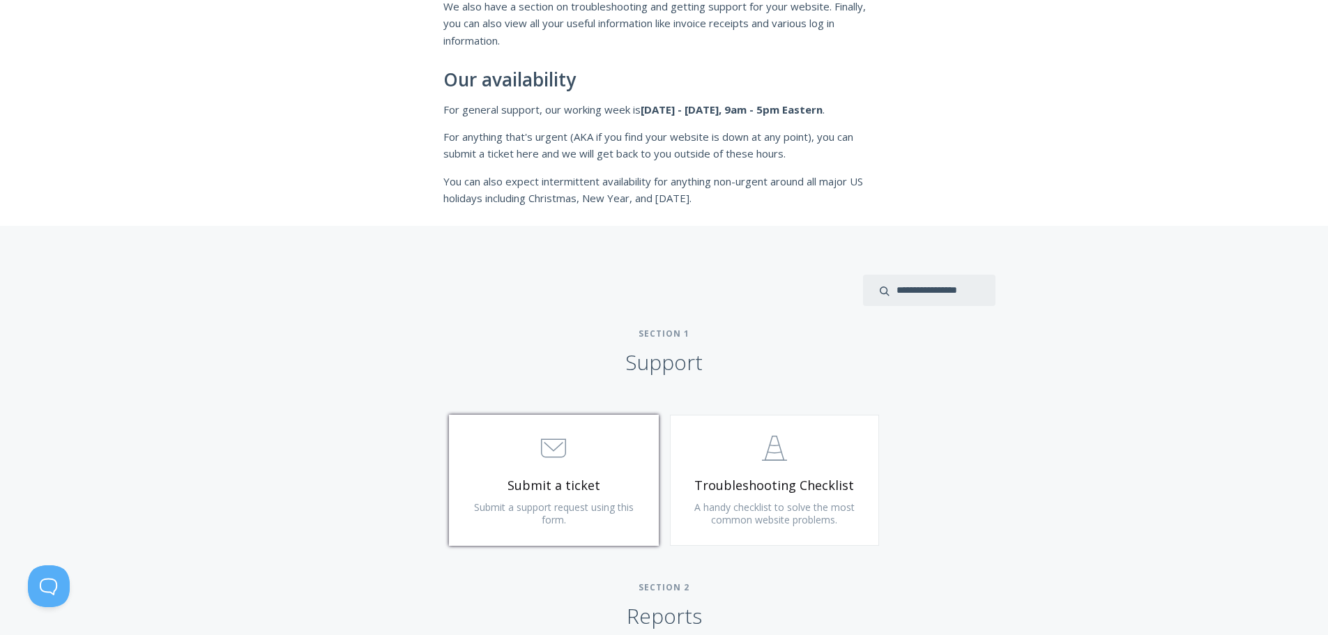
click at [567, 504] on span "Submit a support request using this form." at bounding box center [554, 514] width 160 height 26
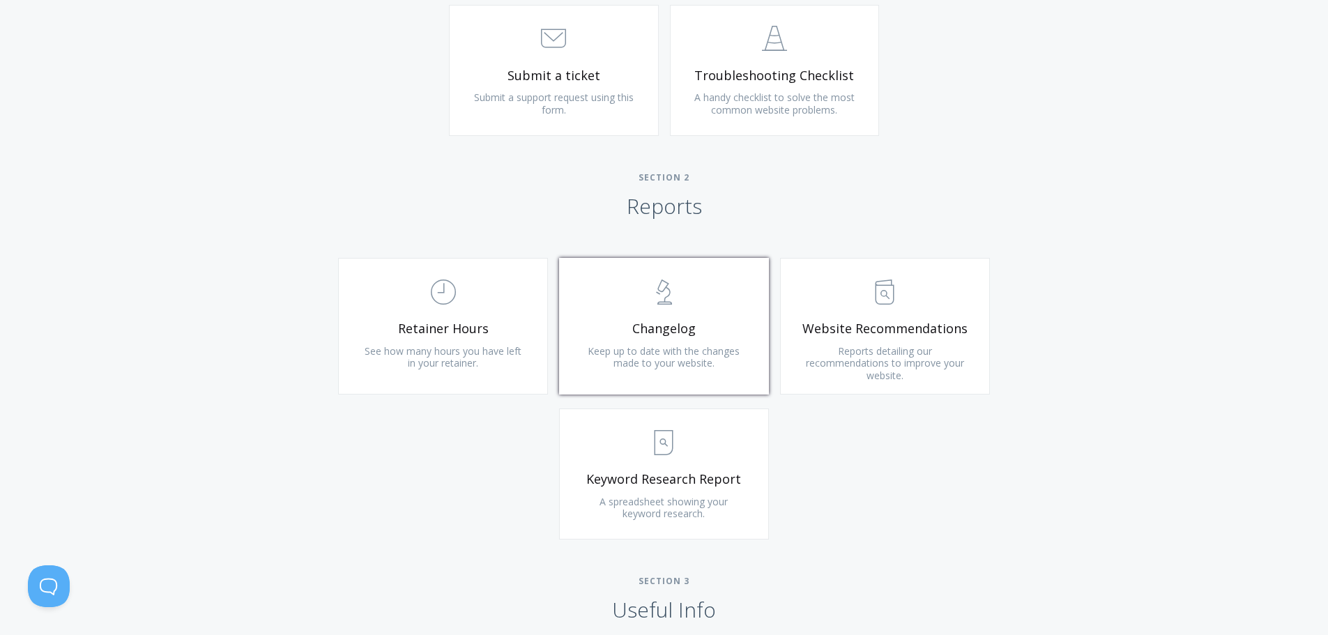
scroll to position [767, 0]
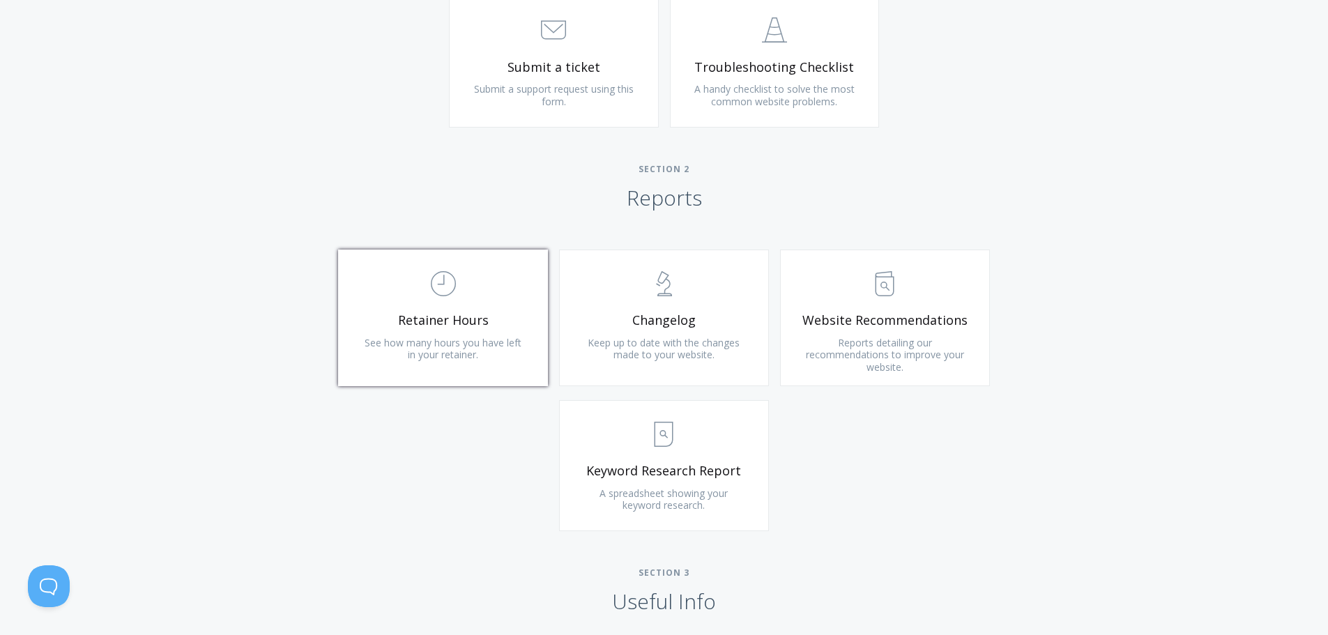
click at [459, 342] on span "See how many hours you have left in your retainer." at bounding box center [443, 349] width 157 height 26
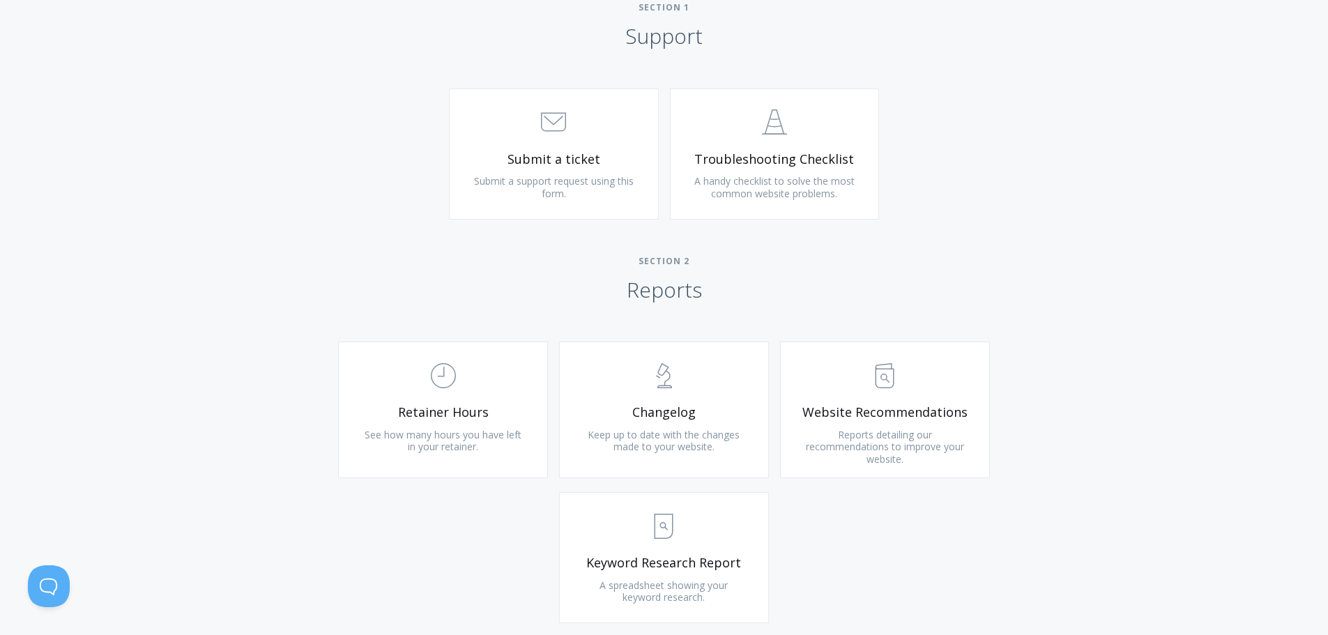
scroll to position [837, 0]
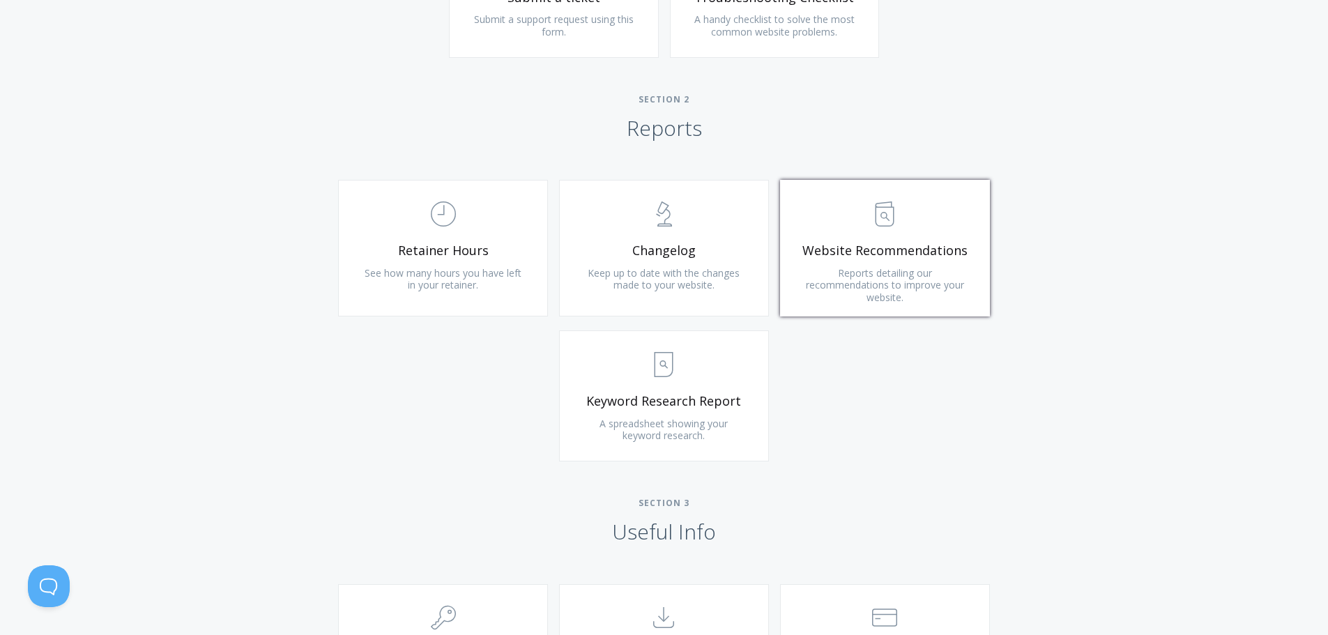
click at [916, 260] on link ".st0{fill:none;stroke:#000000;stroke-width:2;stroke-miterlimit:10;} Untitled-13…" at bounding box center [885, 248] width 210 height 137
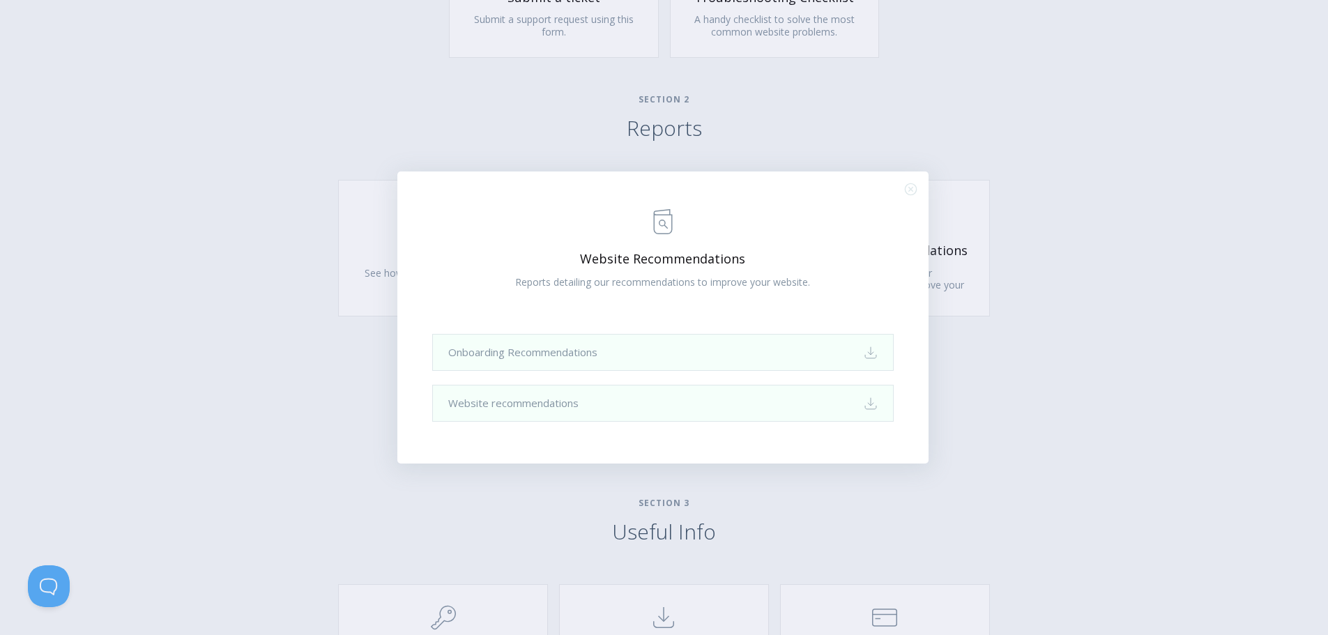
click at [911, 187] on icon ".st0{fill:none;stroke:#000000;stroke-width:2;stroke-miterlimit:10;} Close" at bounding box center [911, 189] width 12 height 12
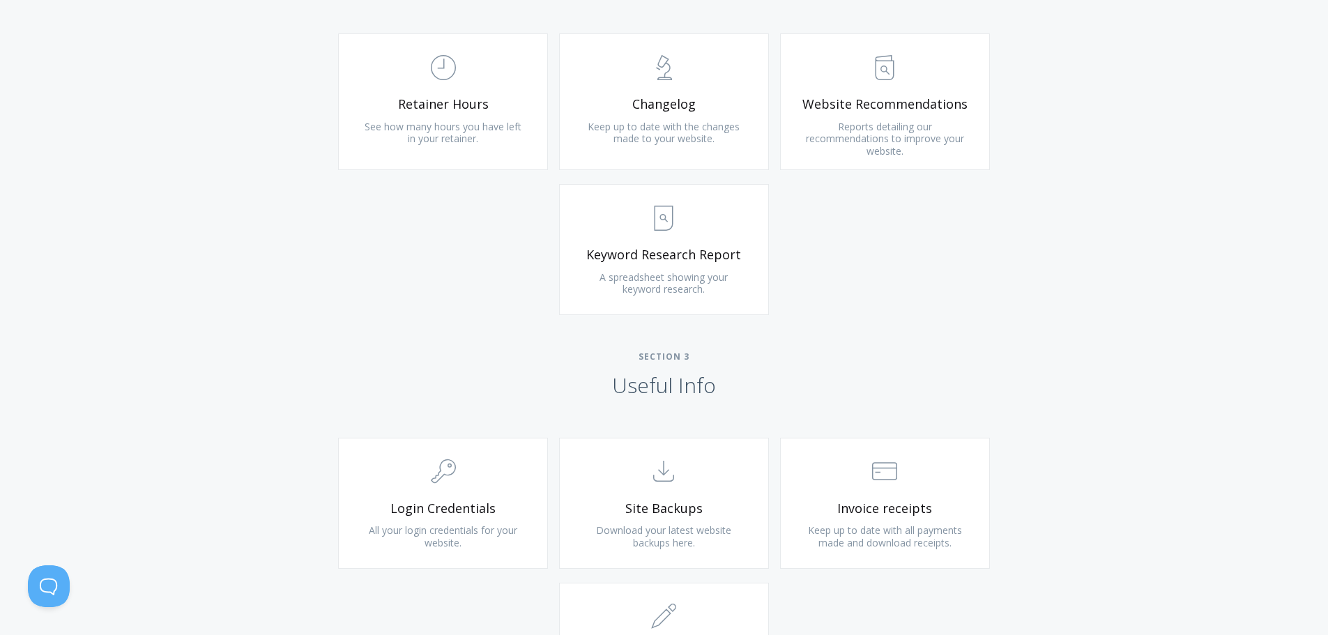
scroll to position [1046, 0]
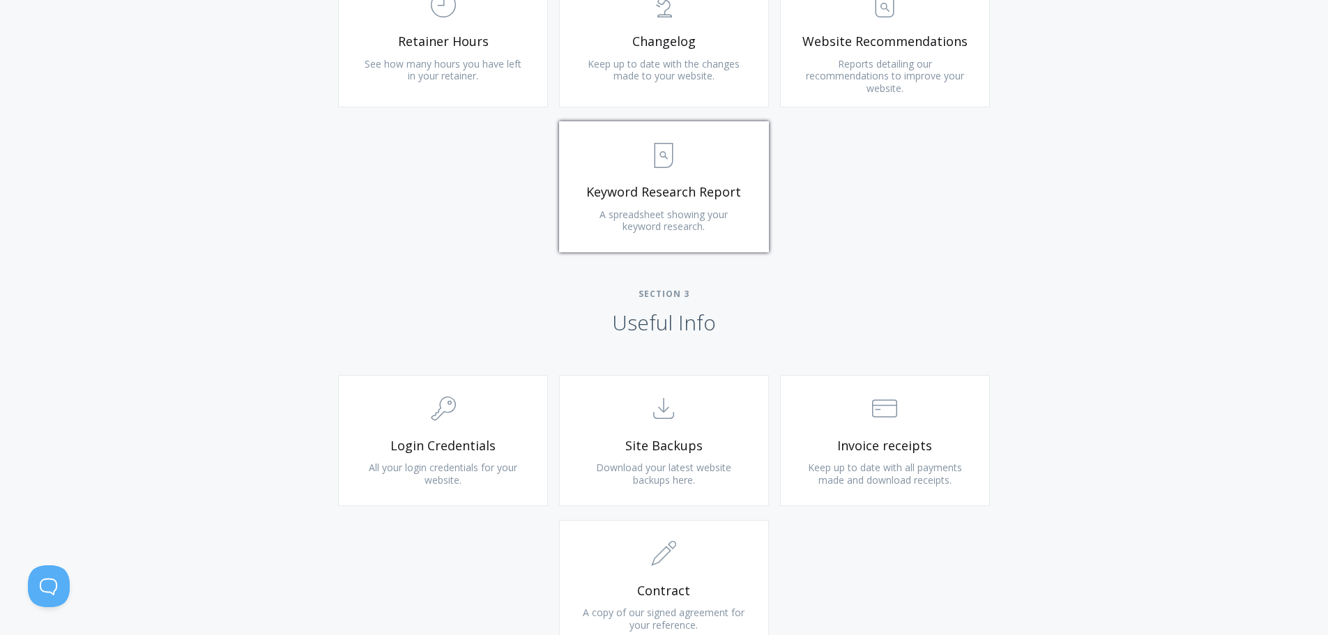
click at [694, 169] on span ".st0{fill:none;stroke:#000000;stroke-width:2;stroke-miterlimit:10;} Untitled-15" at bounding box center [664, 156] width 167 height 43
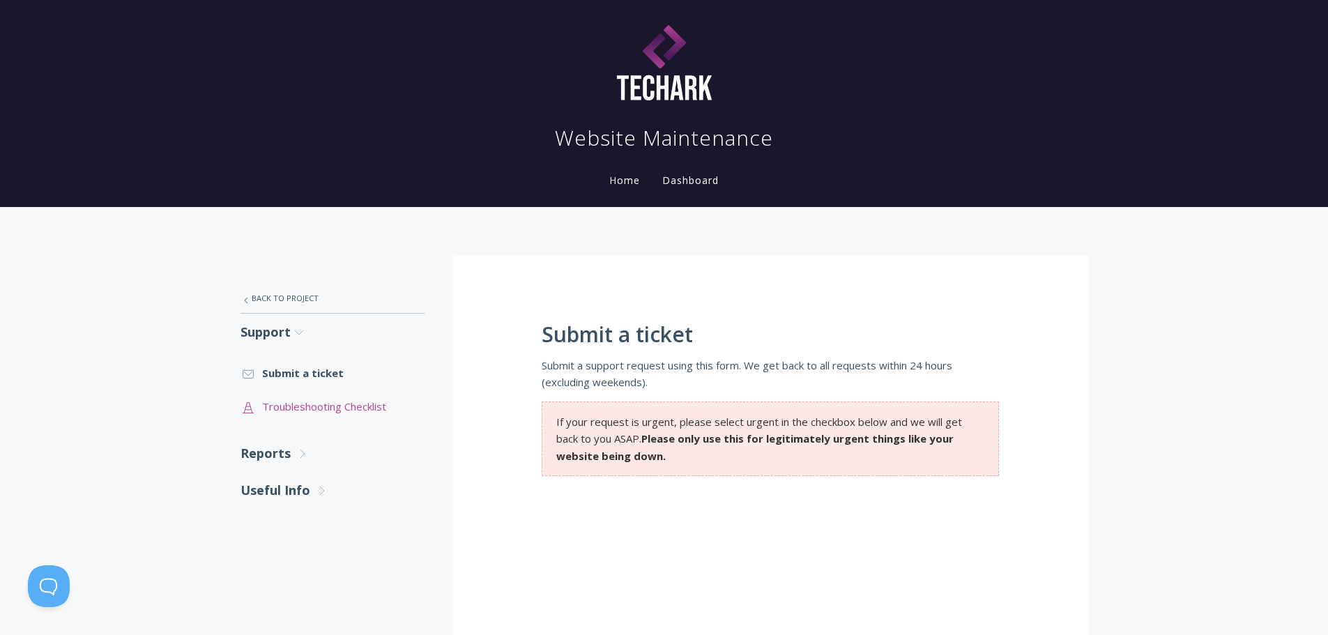
click at [288, 409] on link ".st0{fill:none;stroke:#000000;stroke-width:2;stroke-miterlimit:10;} Untitled-24…" at bounding box center [333, 406] width 184 height 33
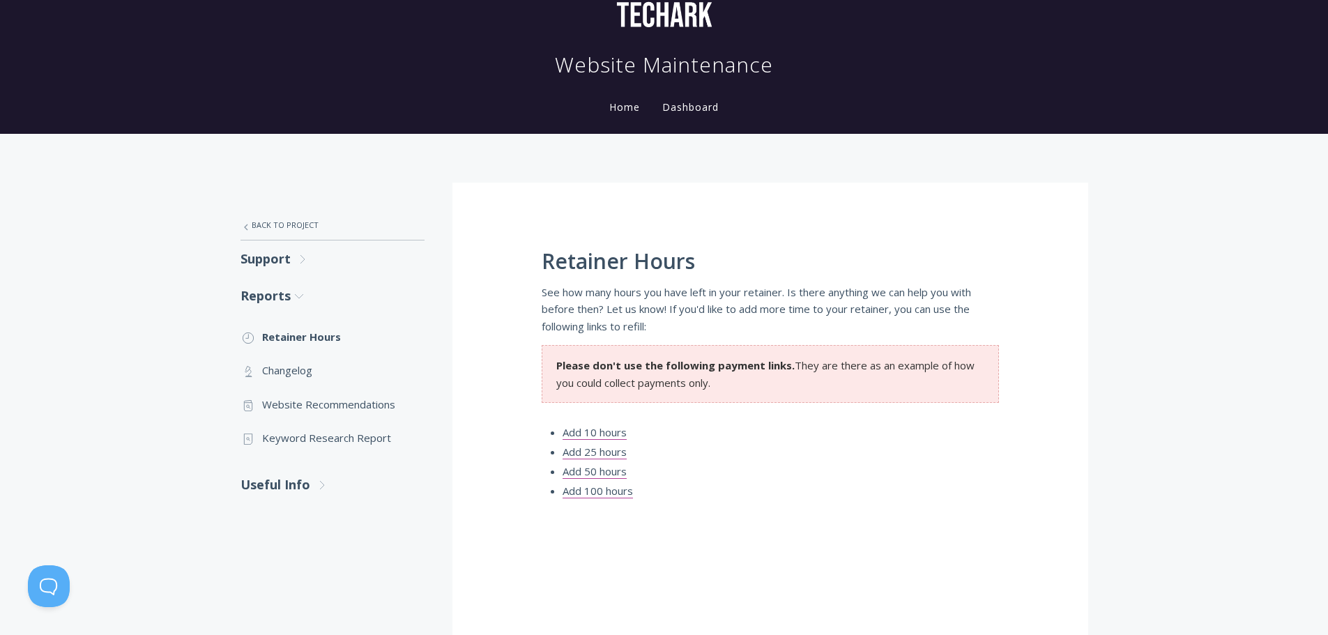
scroll to position [70, 0]
